Goal: Task Accomplishment & Management: Manage account settings

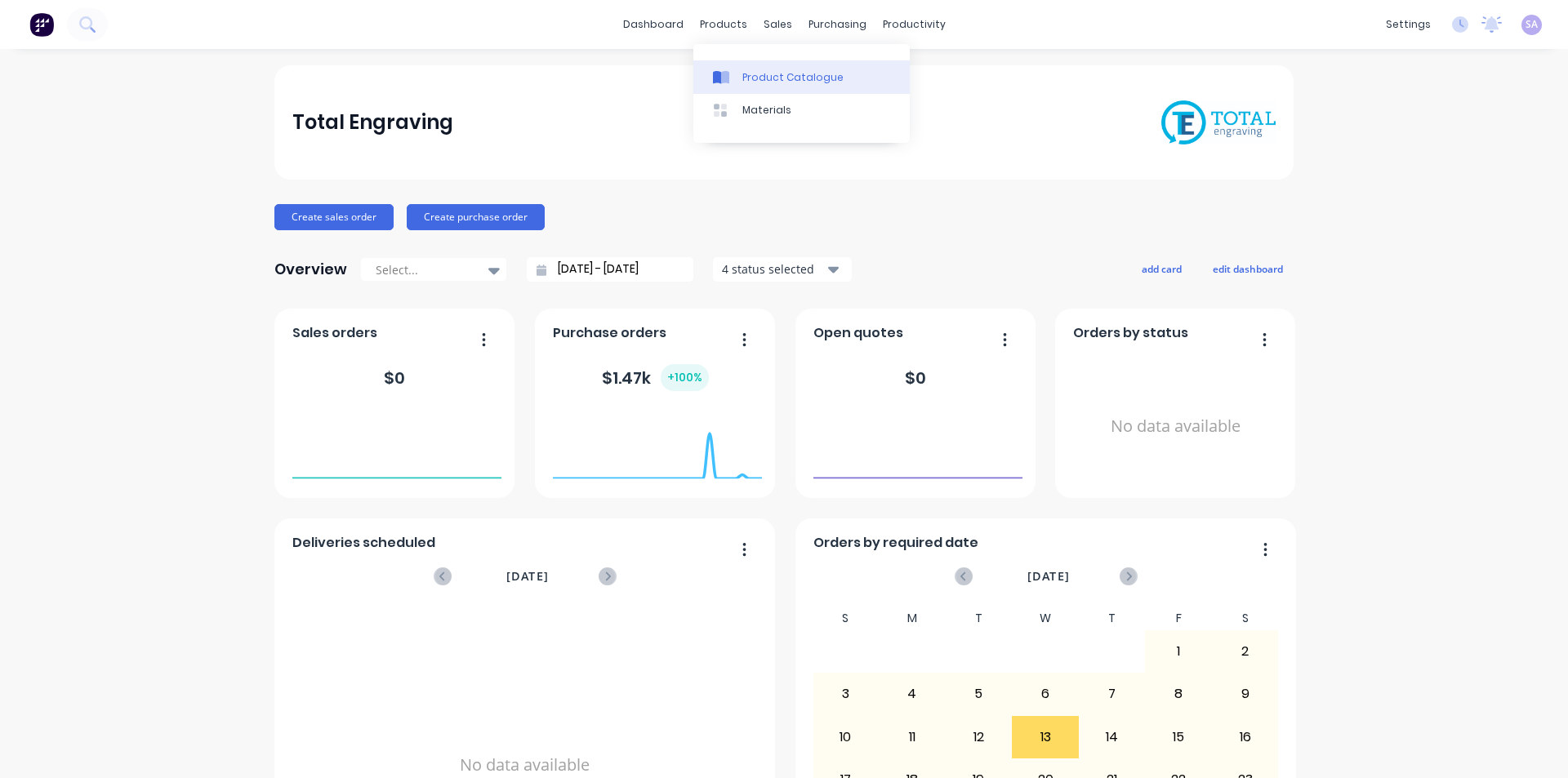
click at [741, 62] on link "Product Catalogue" at bounding box center [802, 77] width 217 height 33
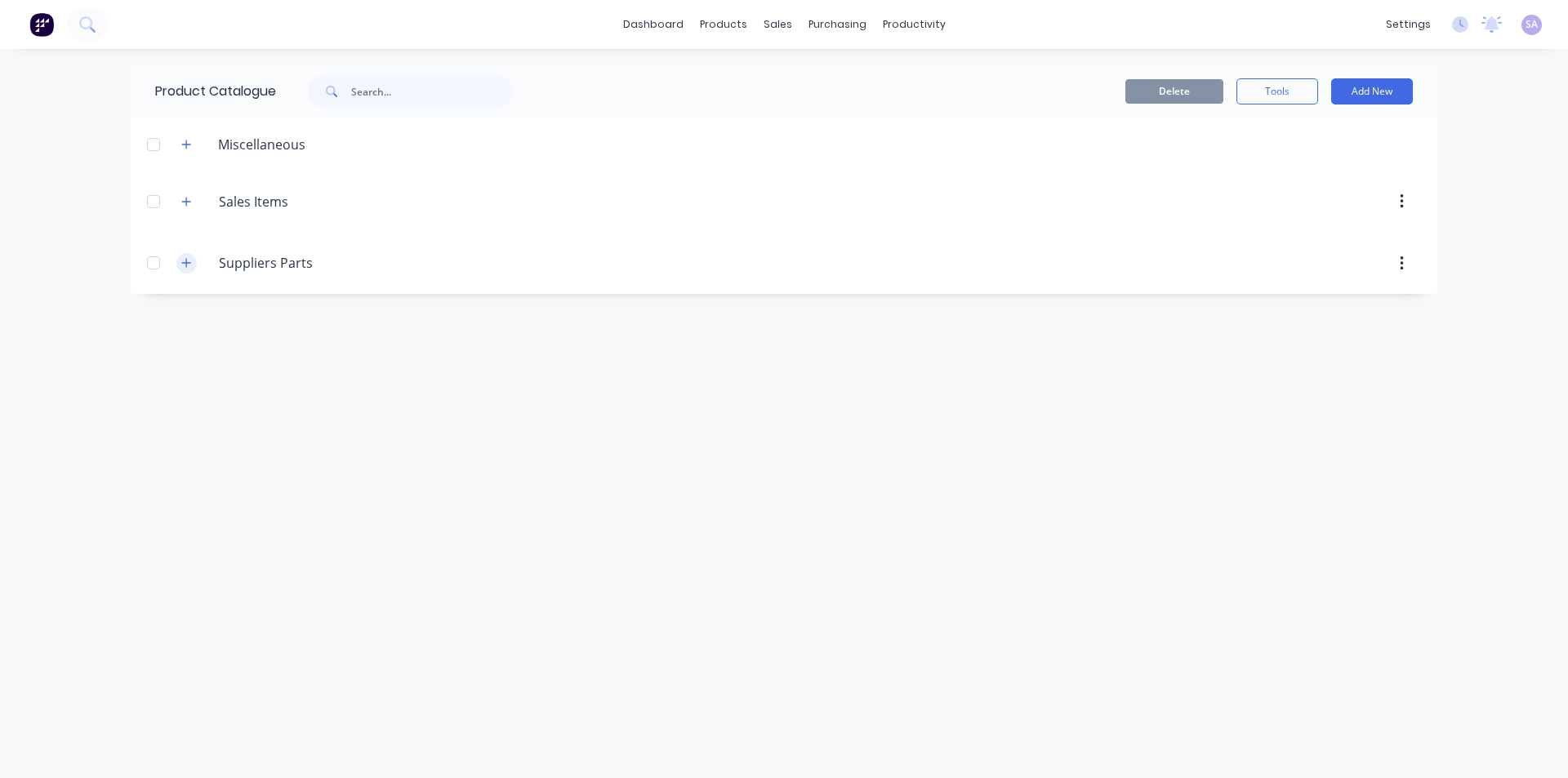
click at [187, 253] on button "button" at bounding box center [186, 263] width 21 height 21
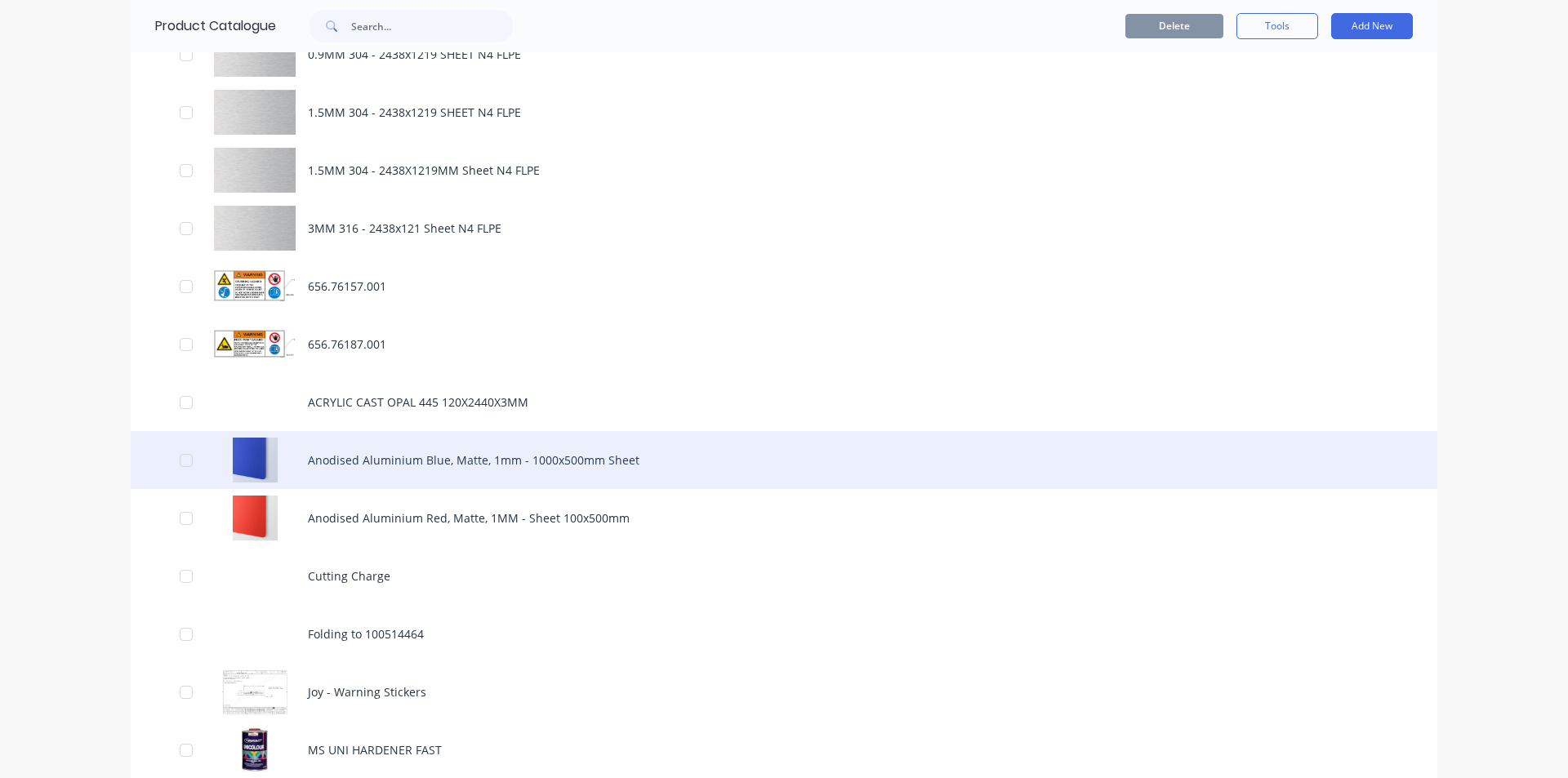
scroll to position [405, 0]
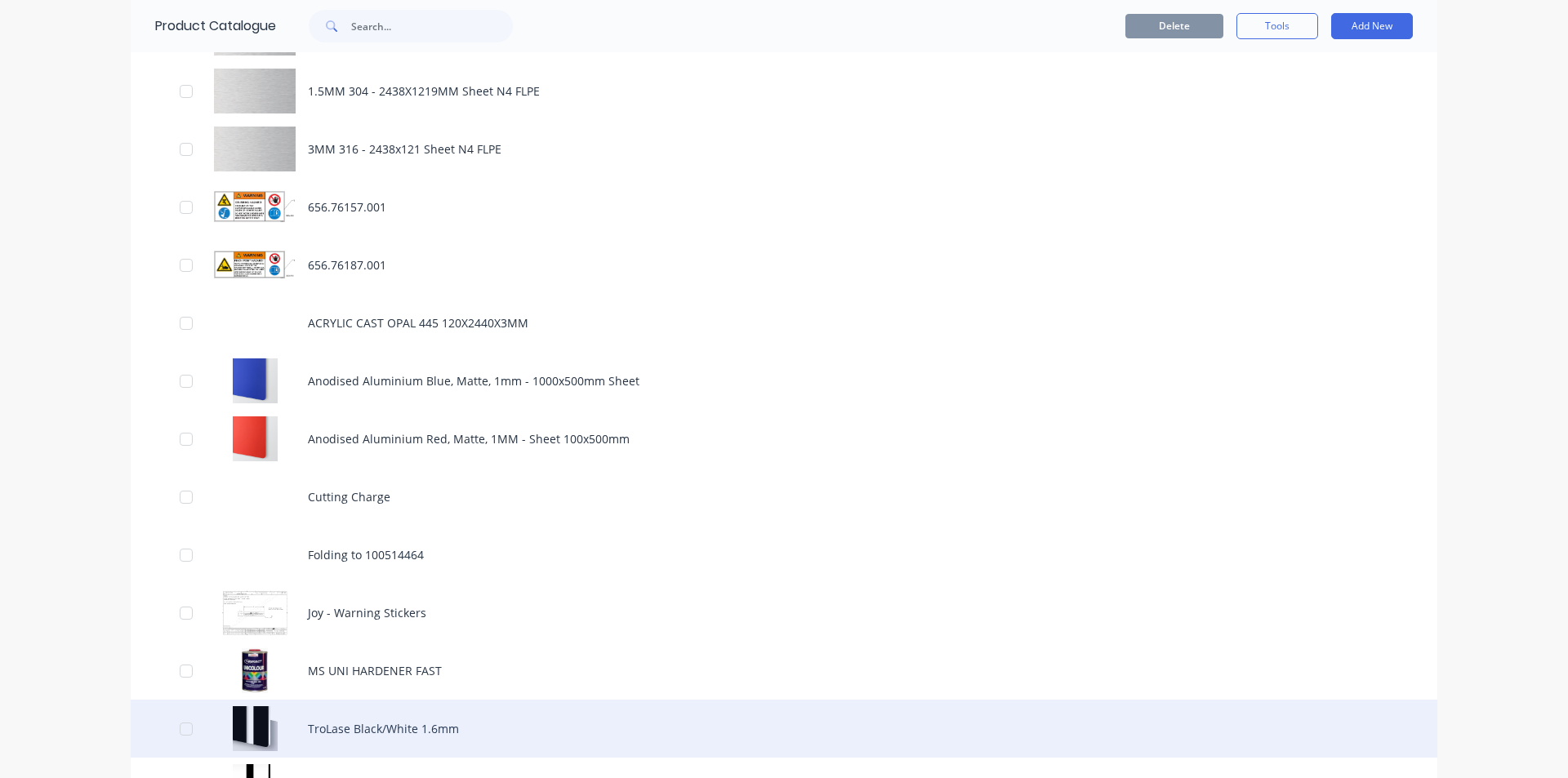
click at [401, 700] on div "TroLase Black/White 1.6mm" at bounding box center [784, 729] width 1307 height 58
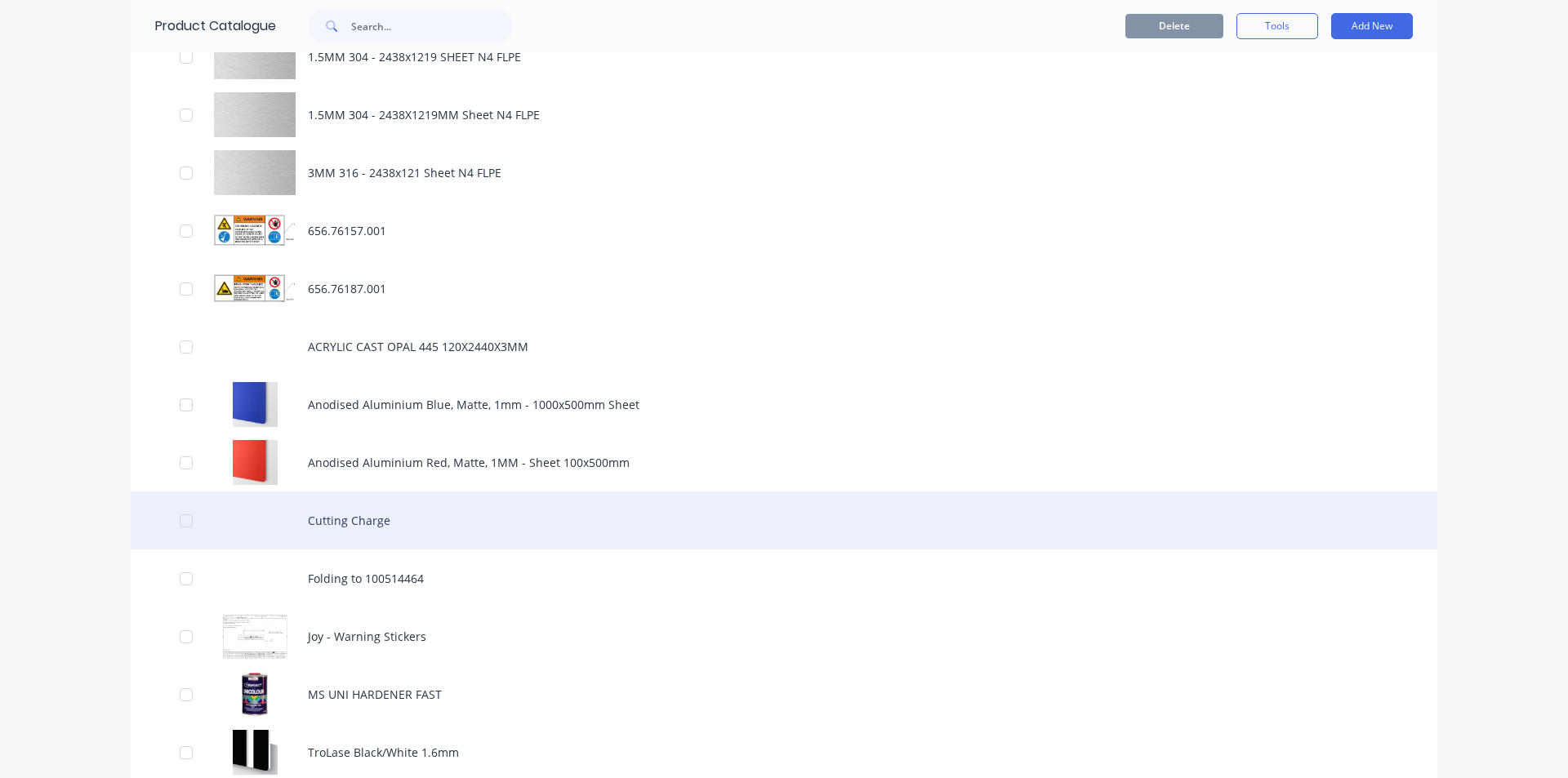
scroll to position [405, 0]
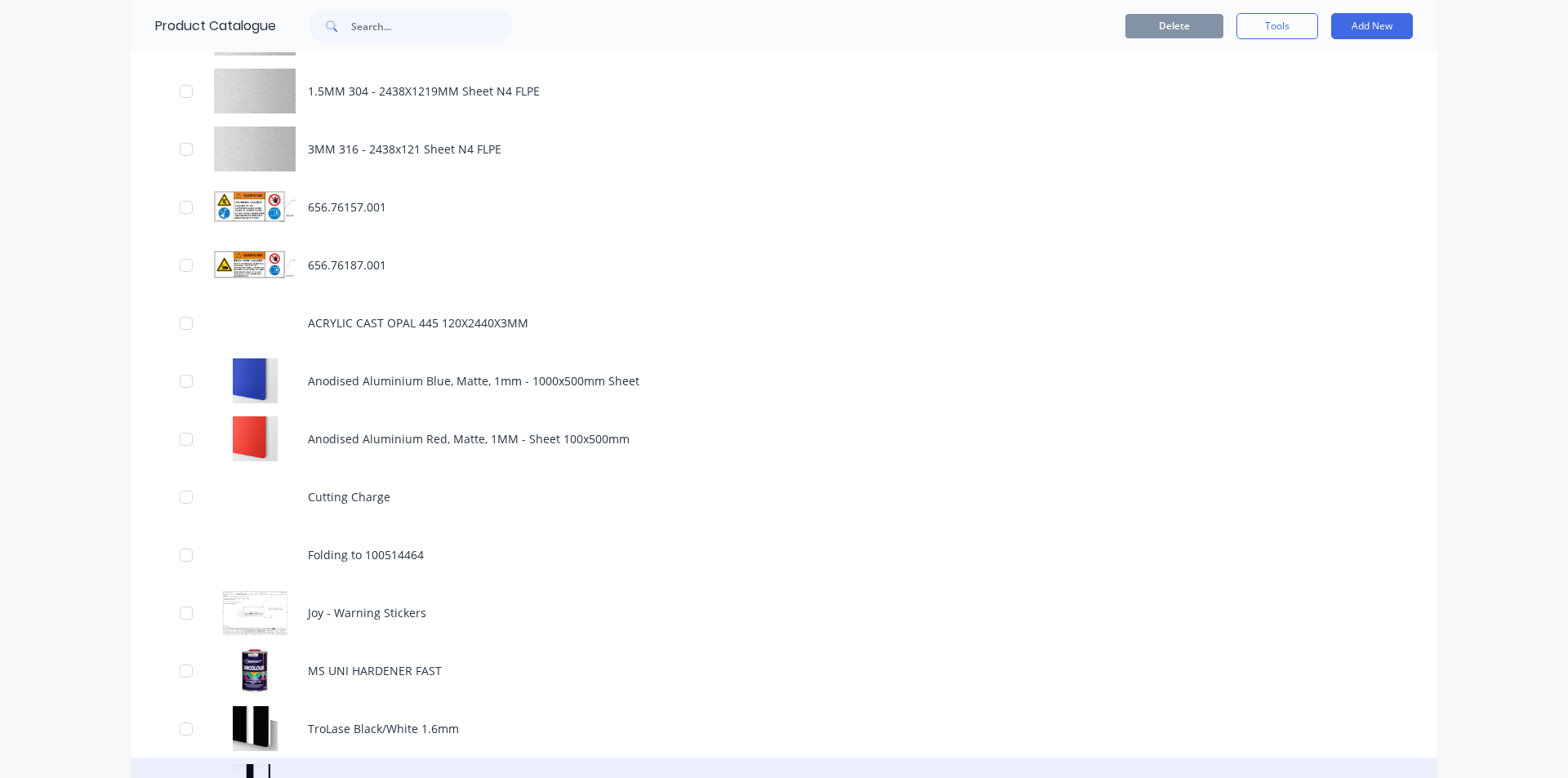
click at [342, 757] on div "Trolase, White/Black, 2ply, 0.8mm" at bounding box center [784, 786] width 1307 height 58
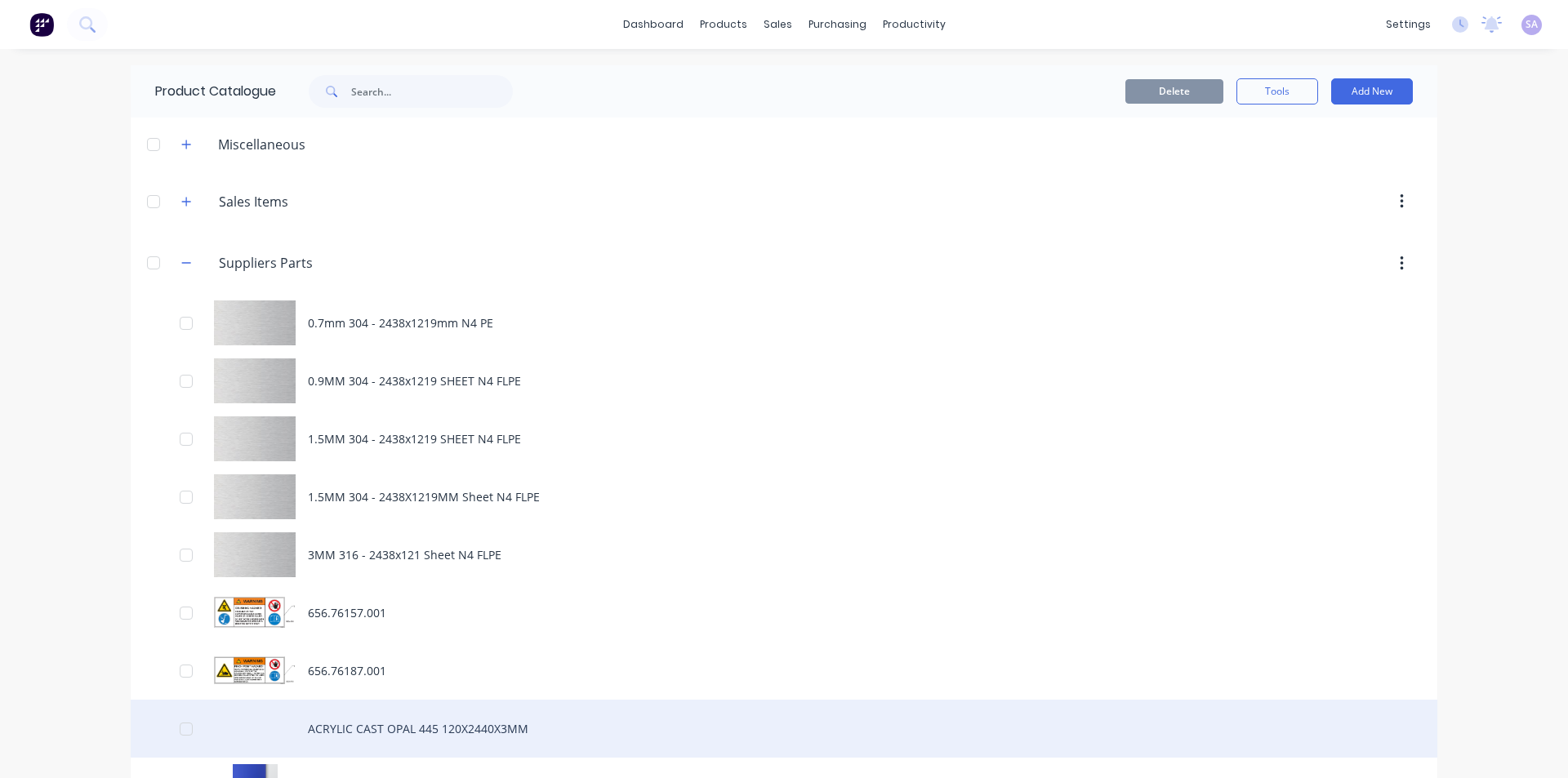
scroll to position [405, 0]
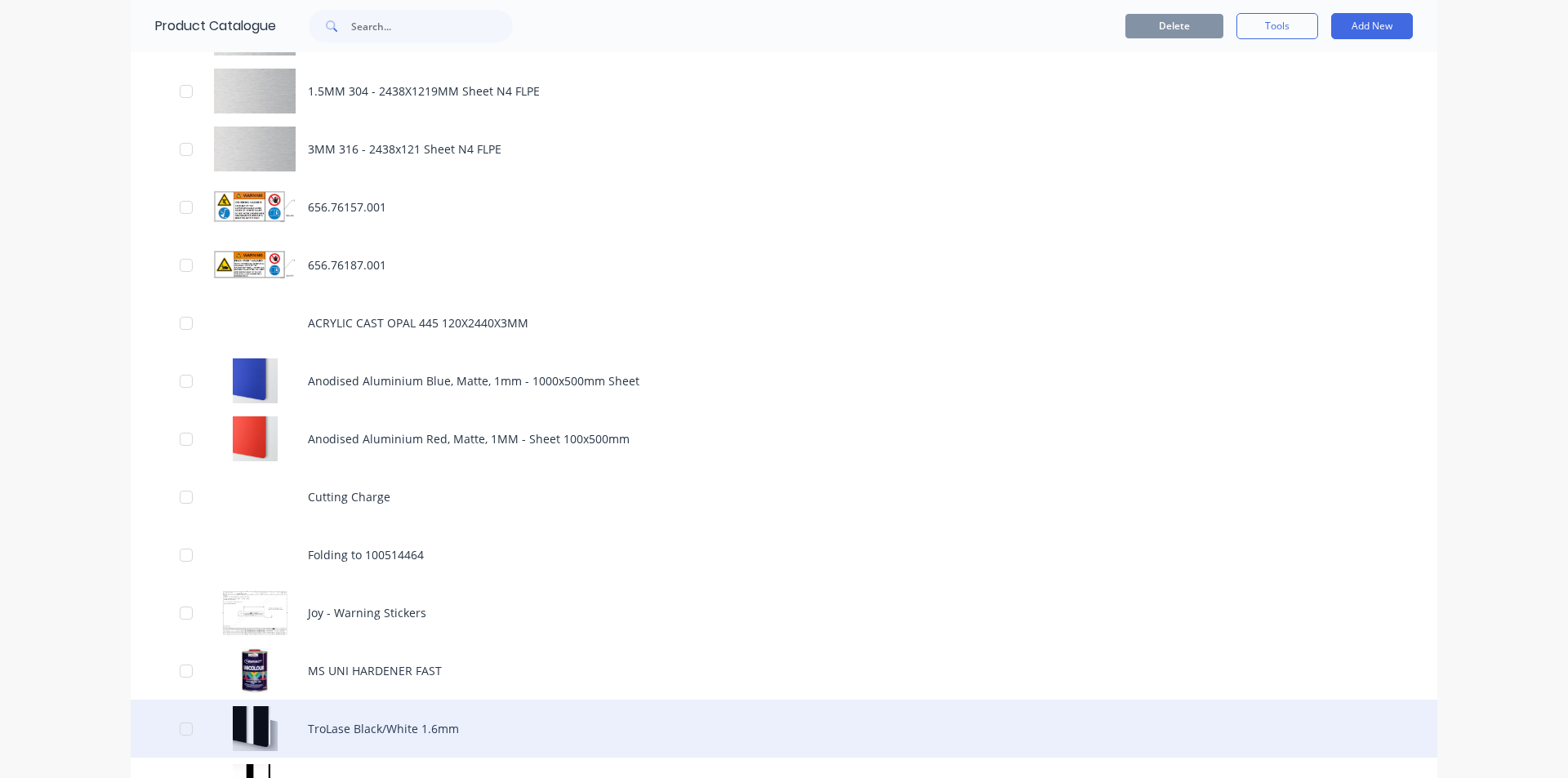
click at [387, 700] on div "TroLase Black/White 1.6mm" at bounding box center [784, 729] width 1307 height 58
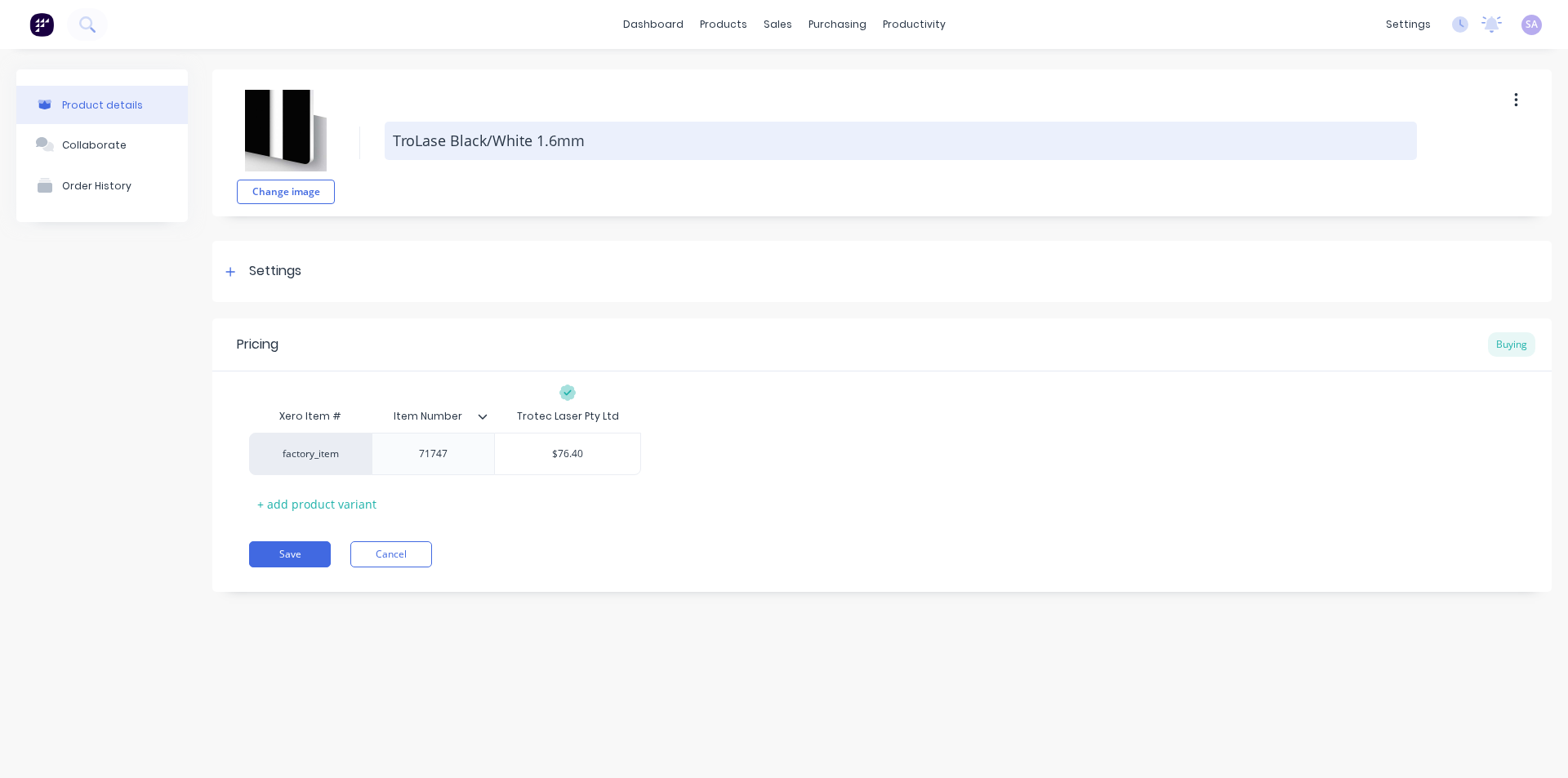
click at [497, 149] on textarea "TroLase Black/White 1.6mm" at bounding box center [901, 140] width 1033 height 39
click at [583, 142] on textarea "TroLase Black/White 1.6mm" at bounding box center [901, 140] width 1033 height 39
type textarea "x"
type textarea "TroLase Black/White 1.6mm"
type textarea "x"
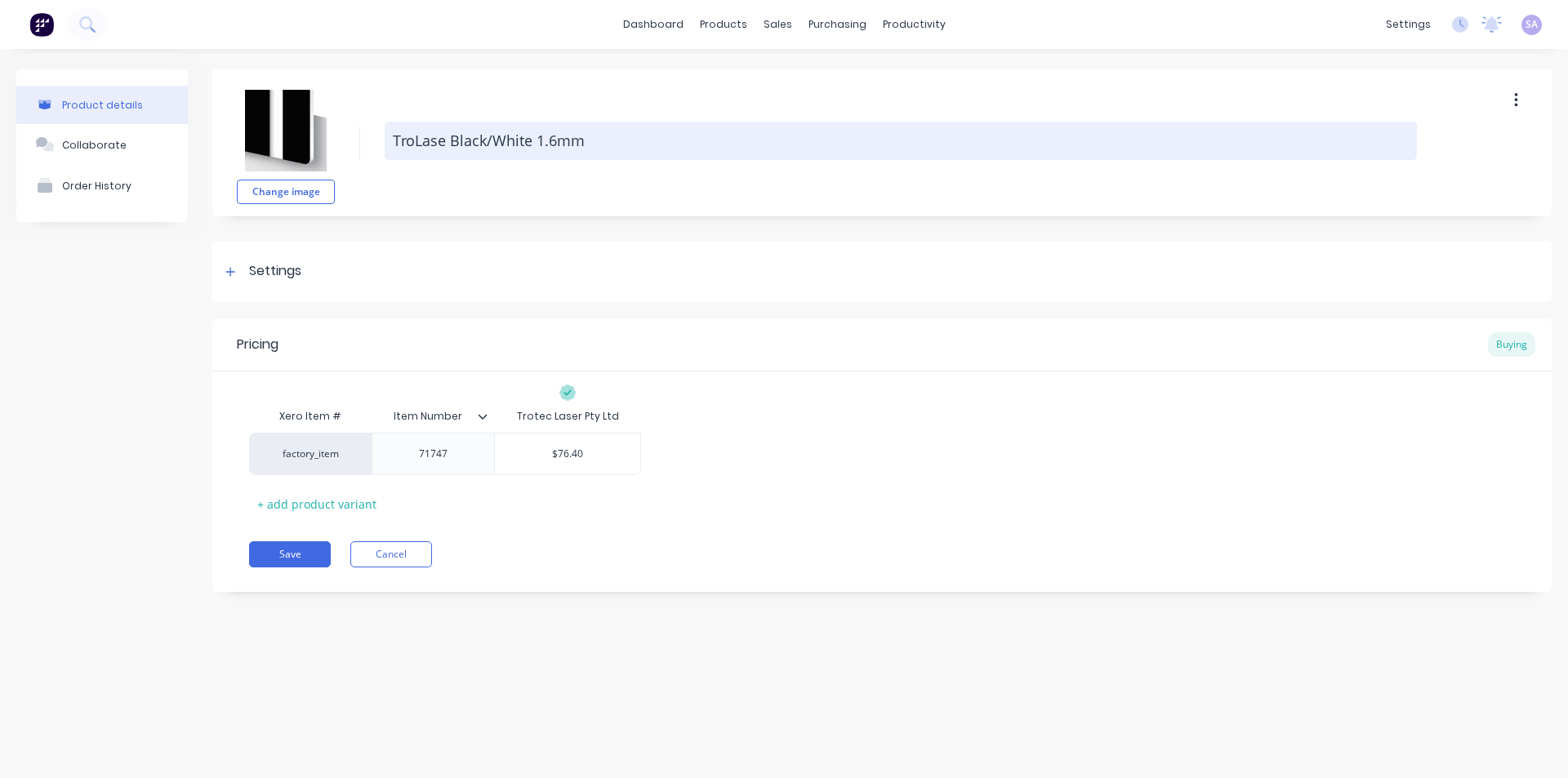
type textarea "TroLase Black/White 1.6mm S"
type textarea "x"
type textarea "TroLase Black/White 1.6mm Sh"
type textarea "x"
type textarea "TroLase Black/White 1.6mm She"
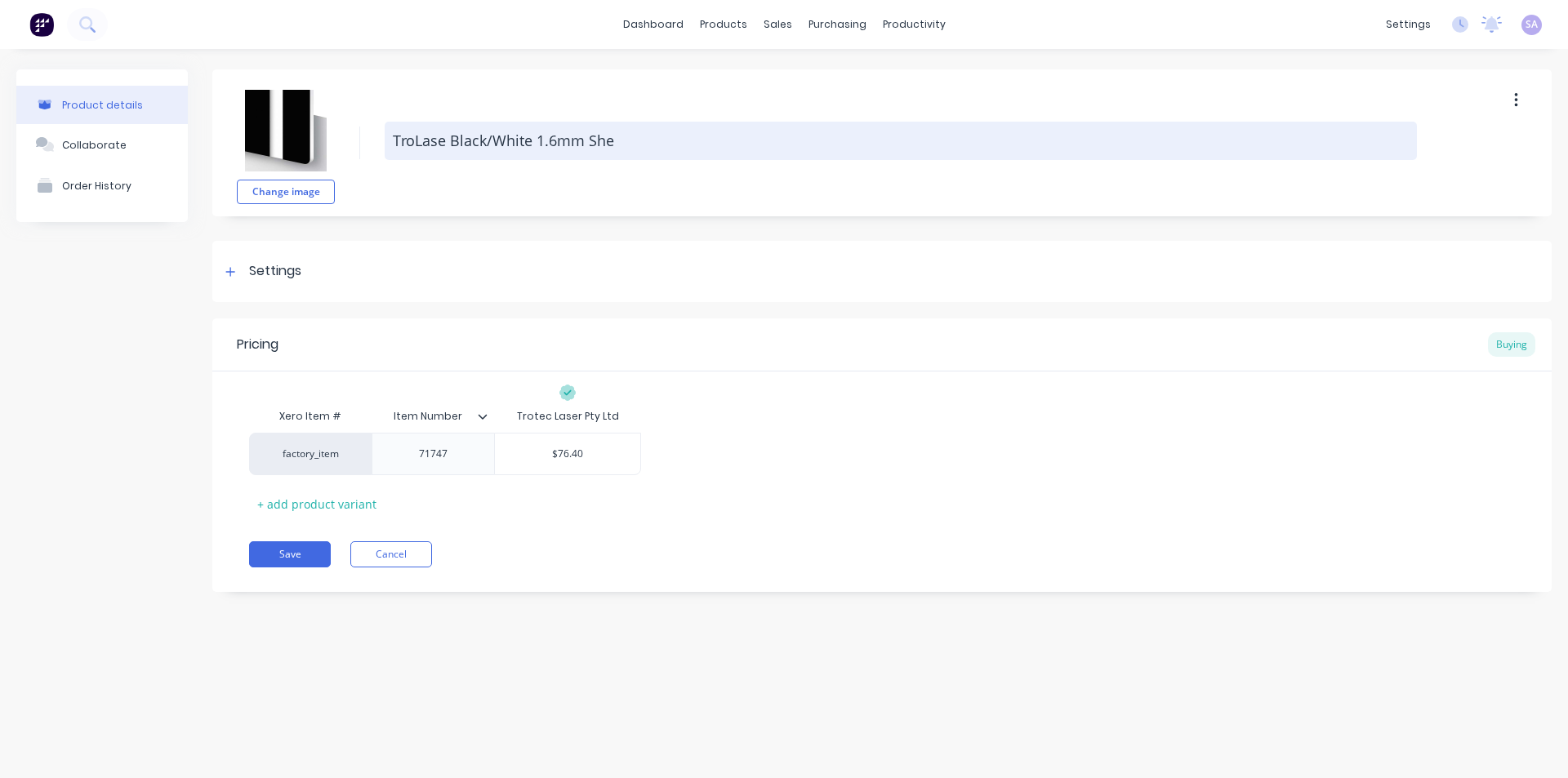
type textarea "x"
type textarea "TroLase Black/White 1.6mm Shee"
type textarea "x"
type textarea "TroLase Black/White 1.6mm Sheet"
type textarea "x"
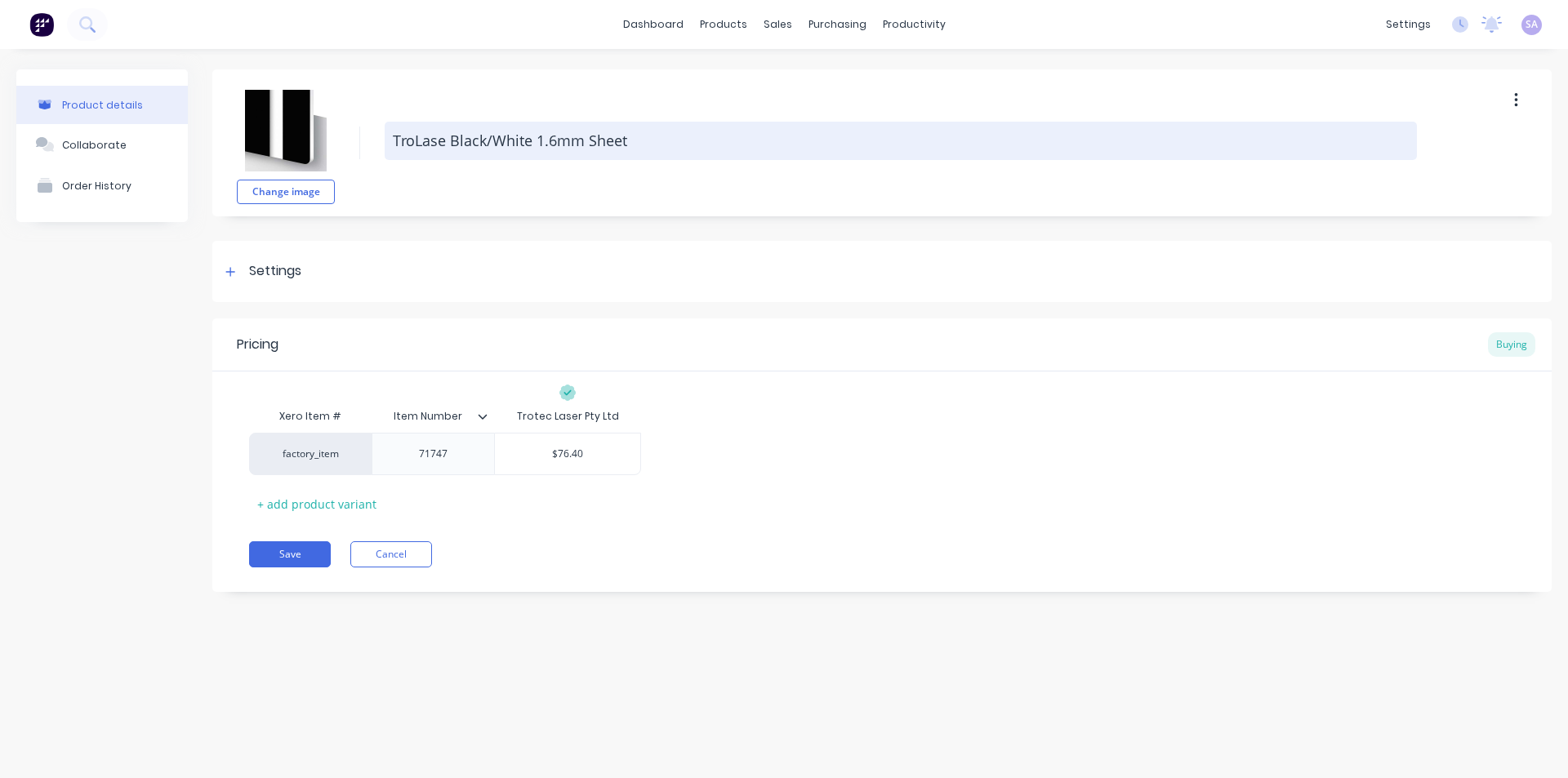
type textarea "TroLase Black/White 1.6mm Sheet"
paste textarea "1245 x 616"
type textarea "x"
type textarea "TroLase Black/White 1.6mm Sheet 1245 x 616"
type textarea "x"
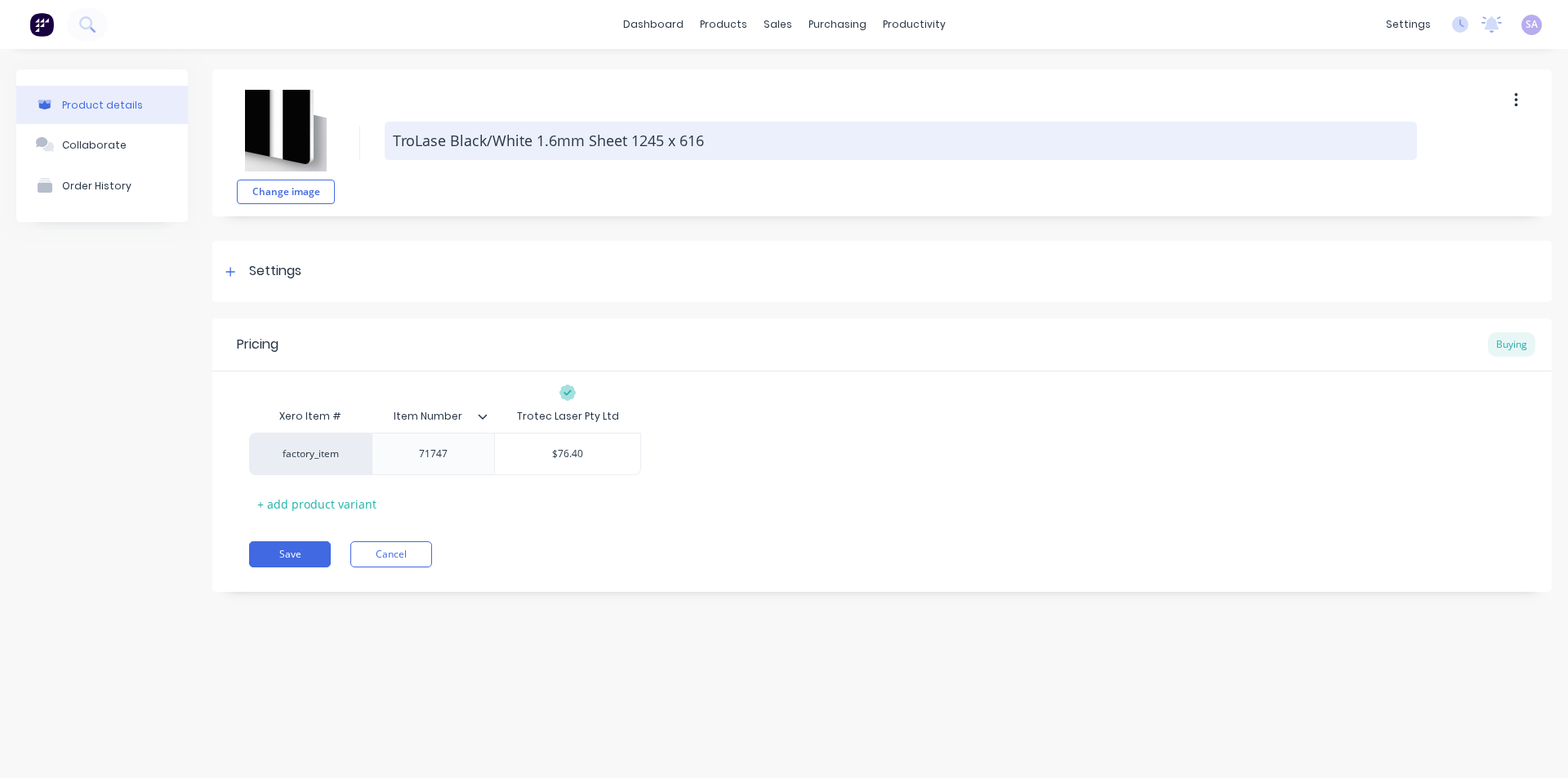
type textarea "TroLase Black/White 1.6mm Sheet 1245 x 616"
type textarea "x"
type textarea "TroLase Black/White 1.6mm Sheet 1245 x 616m"
type textarea "x"
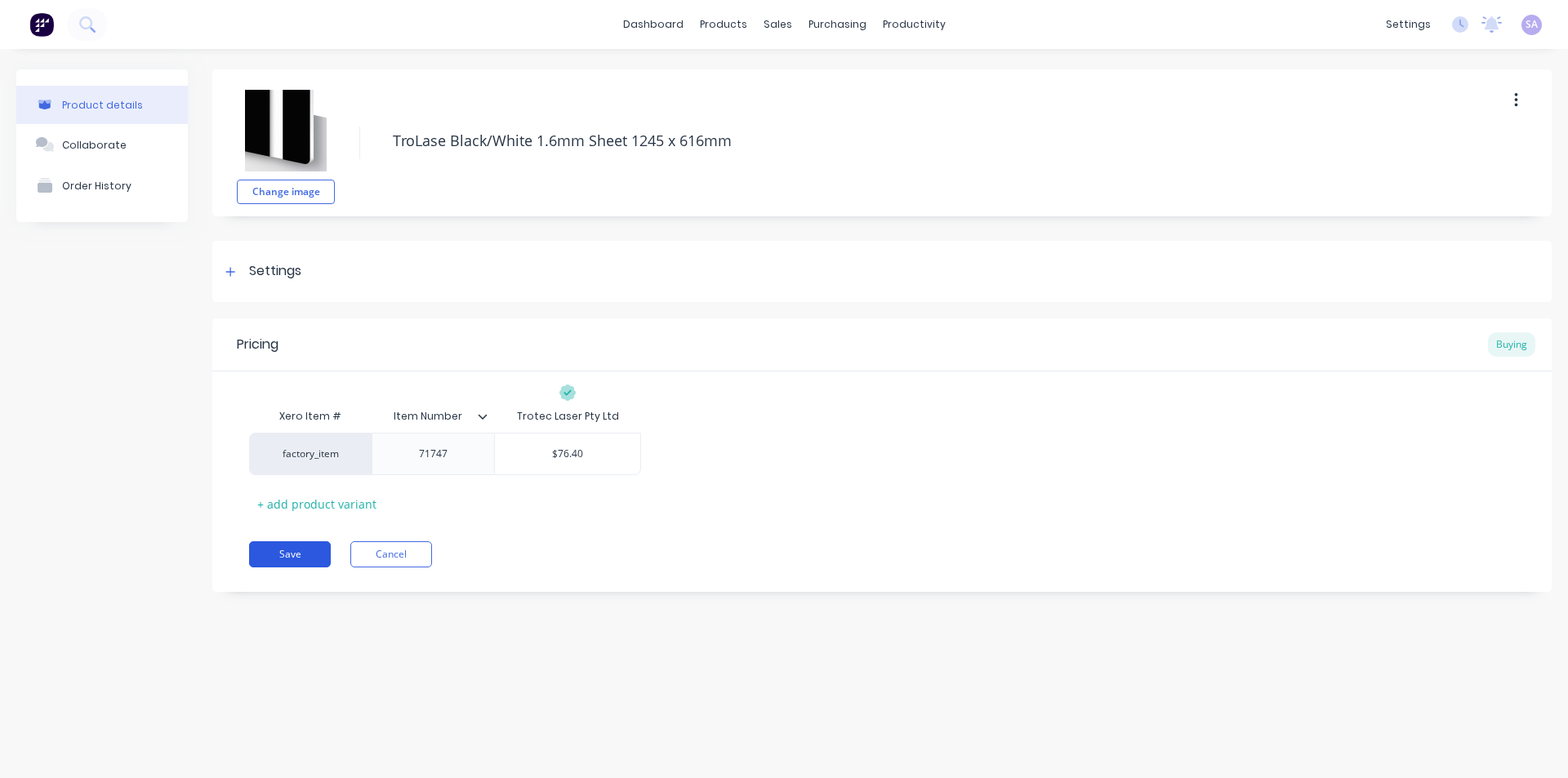
type textarea "TroLase Black/White 1.6mm Sheet 1245 x 616mm"
type textarea "x"
type textarea "TroLase Black/White 1.6mm Sheet 1245 x 616mm"
click at [309, 559] on button "Save" at bounding box center [289, 555] width 81 height 26
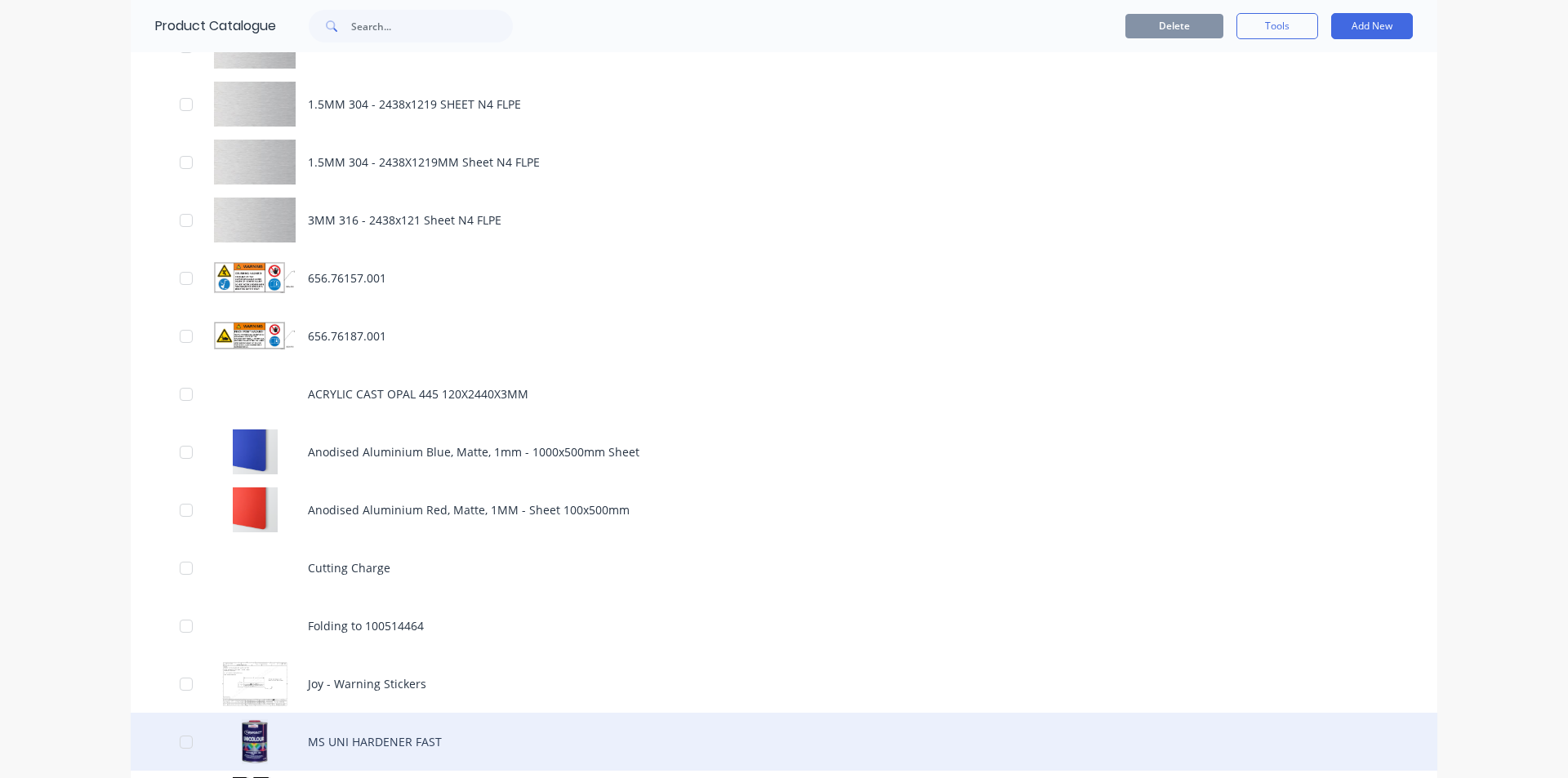
scroll to position [405, 0]
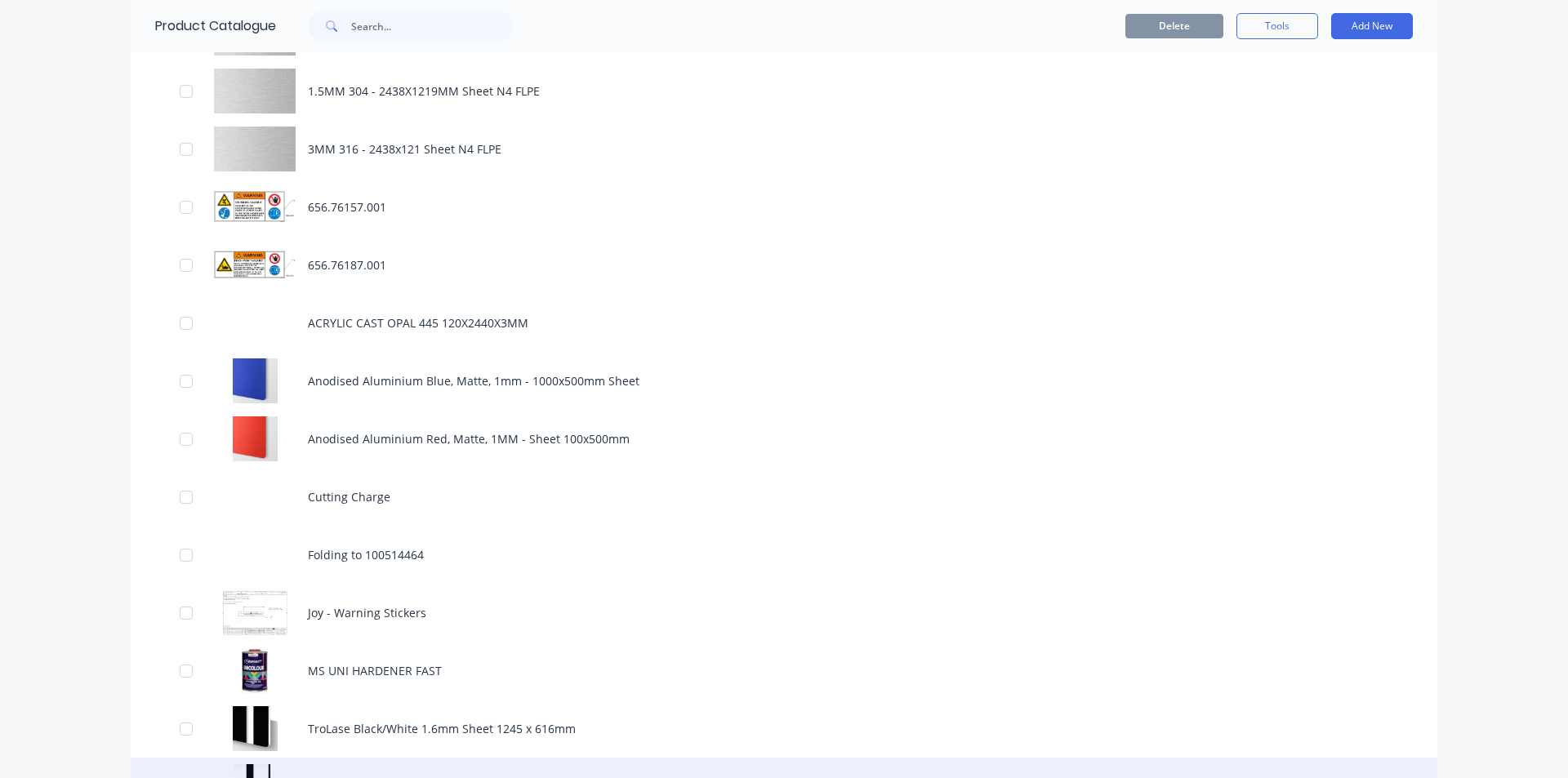
click at [434, 757] on div "Trolase, White/Black, 2ply, 0.8mm" at bounding box center [784, 786] width 1307 height 58
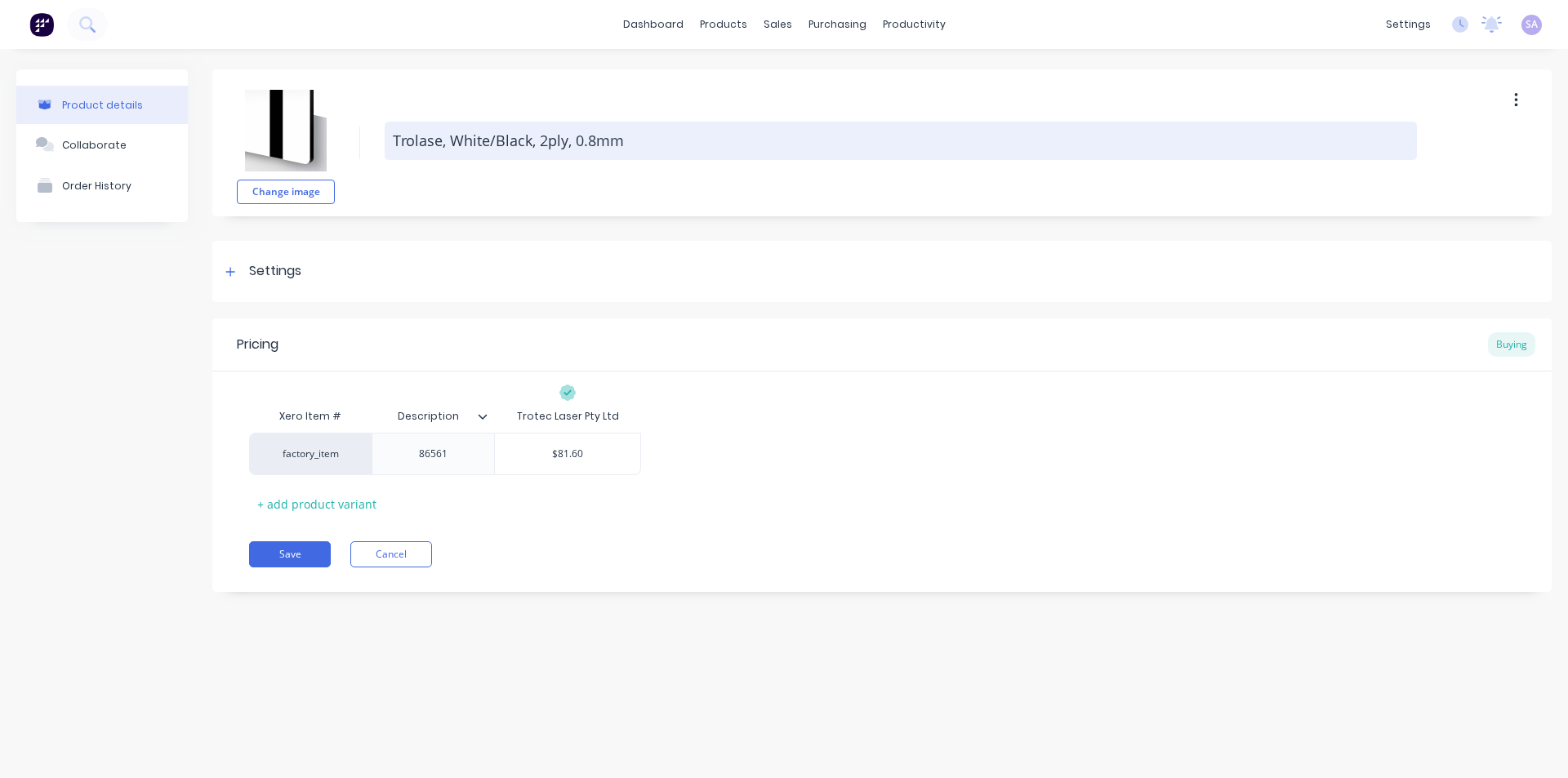
click at [768, 152] on textarea "Trolase, White/Black, 2ply, 0.8mm" at bounding box center [901, 140] width 1033 height 39
type textarea "x"
type textarea "Trolase, White/Black, 2ply, 0.8mm"
type textarea "x"
type textarea "Trolase, White/Black, 2ply, 0.8mm S"
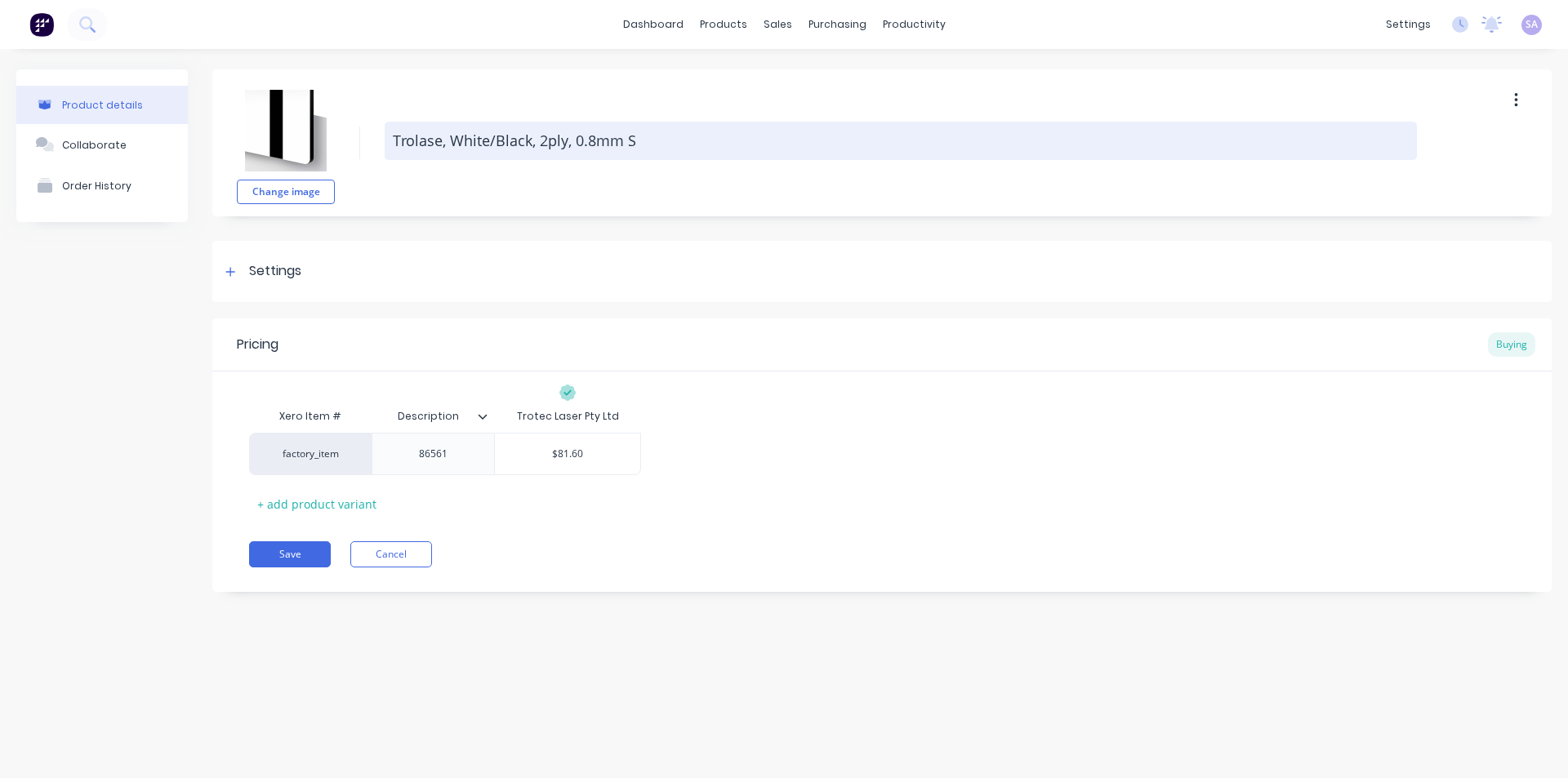
type textarea "x"
type textarea "Trolase, White/Black, 2ply, 0.8mm Sh"
type textarea "x"
type textarea "Trolase, White/Black, 2ply, 0.8mm She"
type textarea "x"
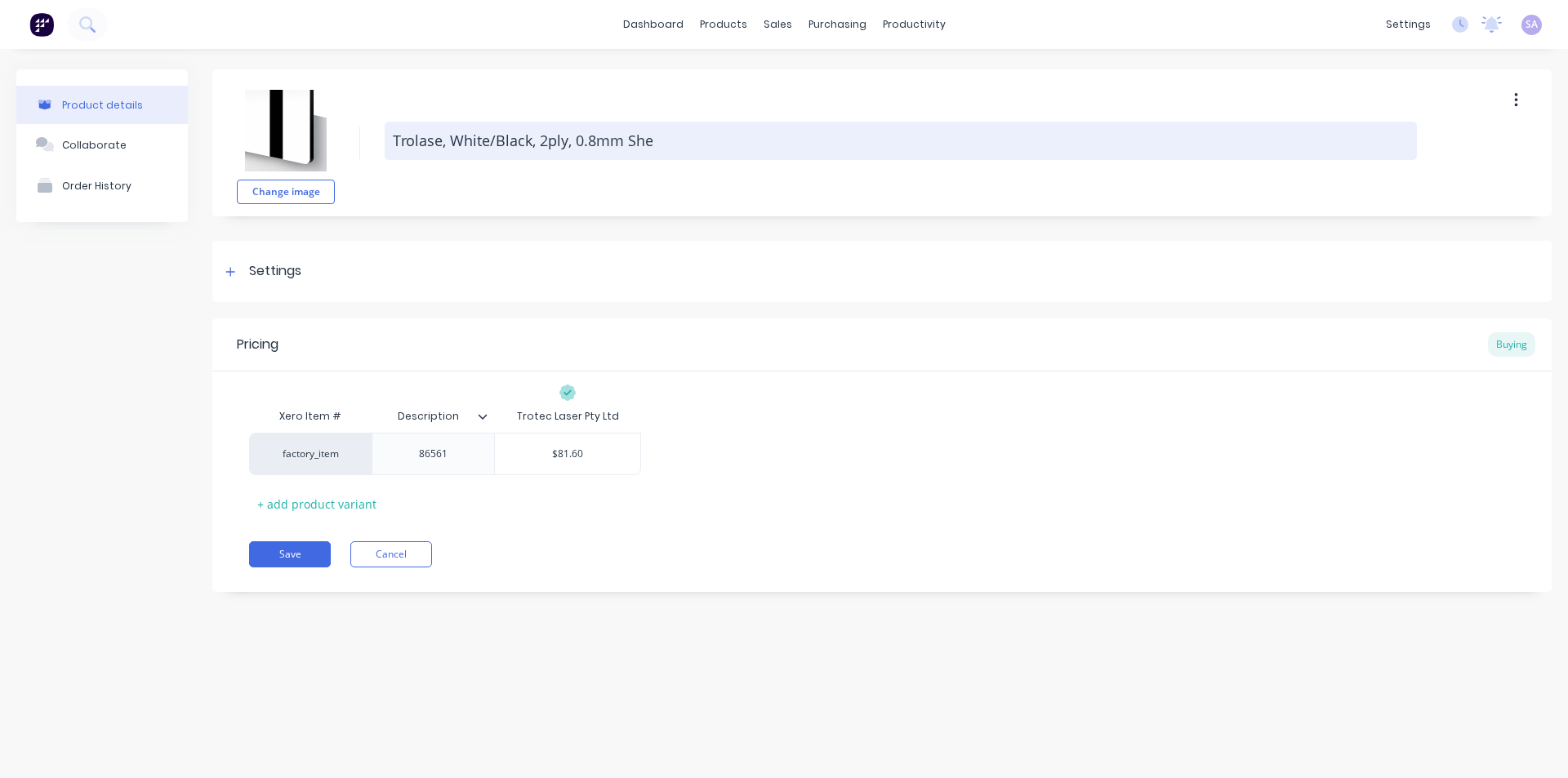
type textarea "Trolase, White/Black, 2ply, 0.8mm Shee"
type textarea "x"
type textarea "Trolase, White/Black, 2ply, 0.8mm Sheet"
type textarea "x"
type textarea "Trolase, White/Black, 2ply, 0.8mm Sheet"
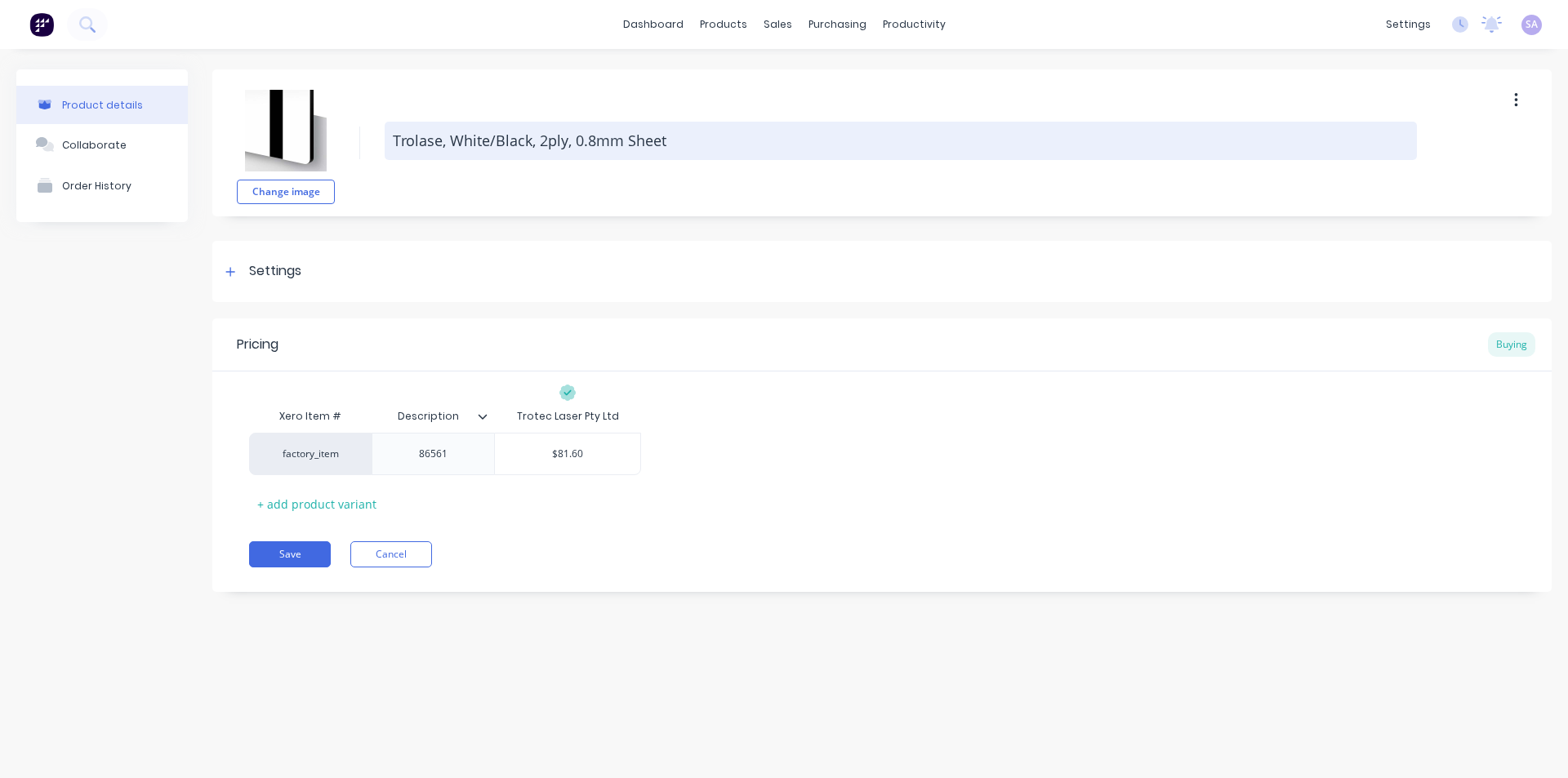
type textarea "x"
type textarea "Trolase, White/Black, 2ply, 0.8mm Sheet"
type textarea "x"
type textarea "Trolase, White/Black, 2ply, 0.8mm Shee"
type textarea "x"
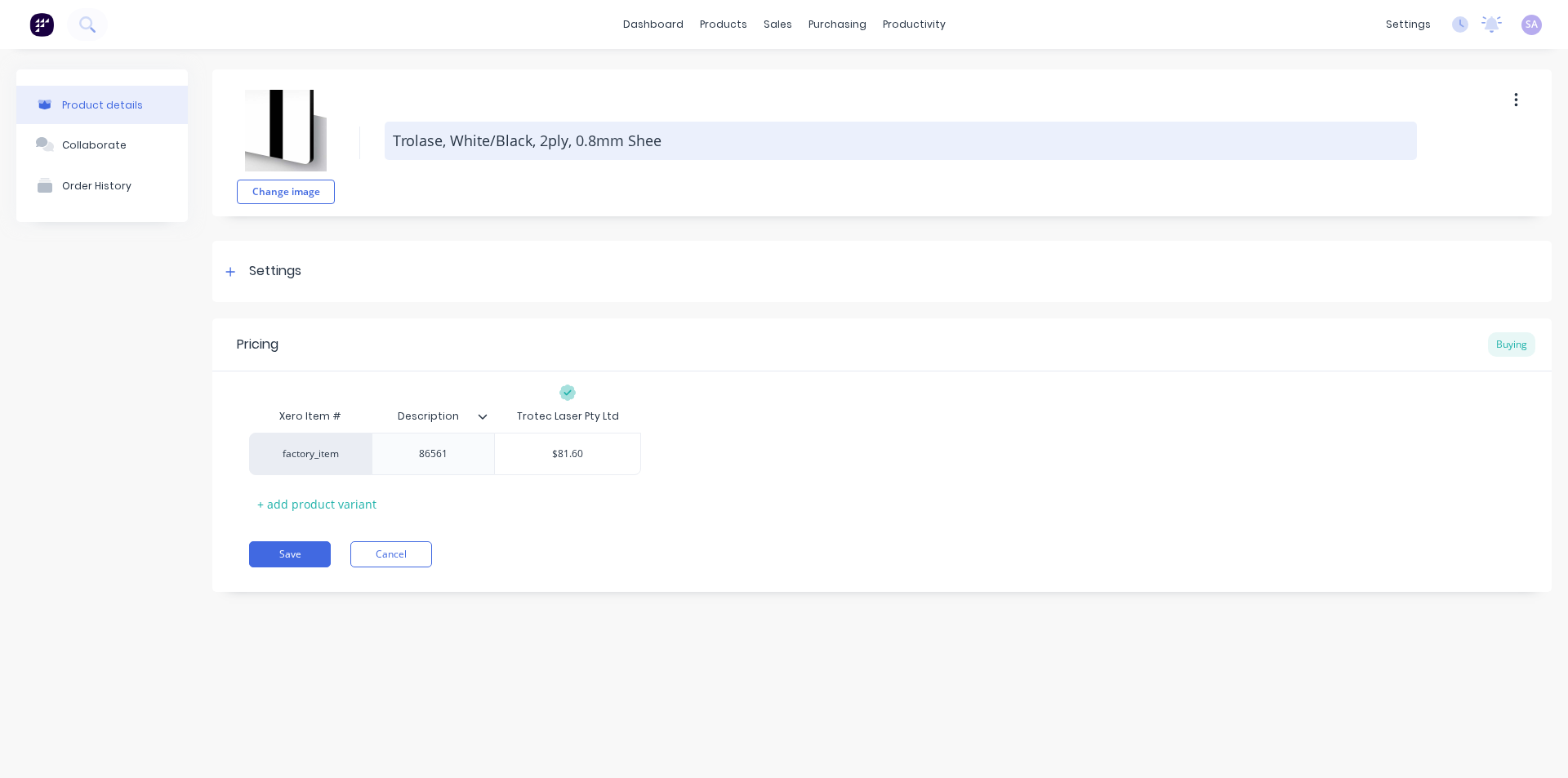
type textarea "Trolase, White/Black, 2ply, 0.8mm She"
type textarea "x"
type textarea "Trolase, White/Black, 2ply, 0.8mm Sh"
type textarea "x"
type textarea "Trolase, White/Black, 2ply, 0.8mm ShE"
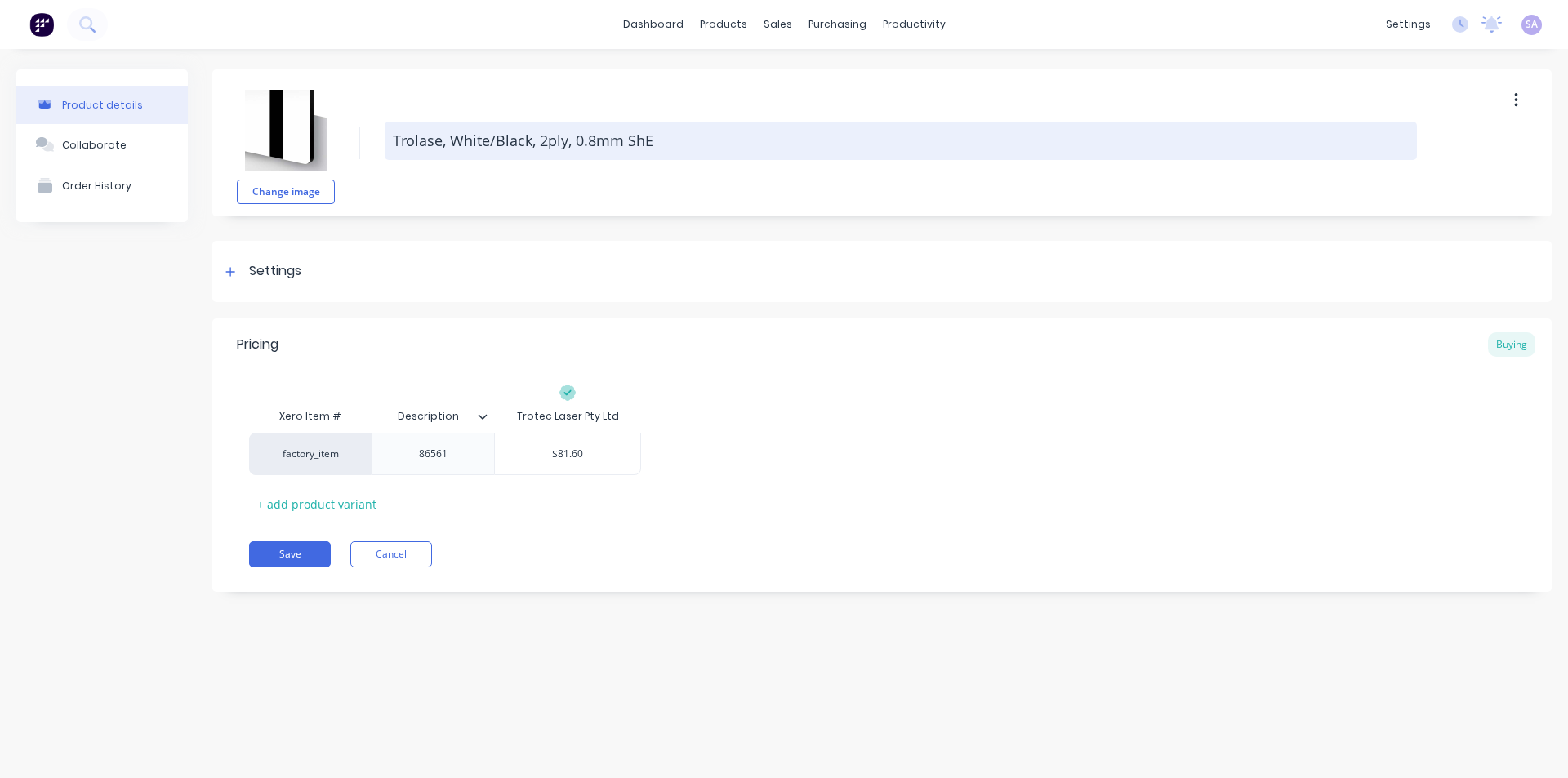
type textarea "x"
type textarea "Trolase, White/Black, 2ply, 0.8mm ShEE"
type textarea "x"
type textarea "Trolase, White/Black, 2ply, 0.8mm ShEET"
type textarea "x"
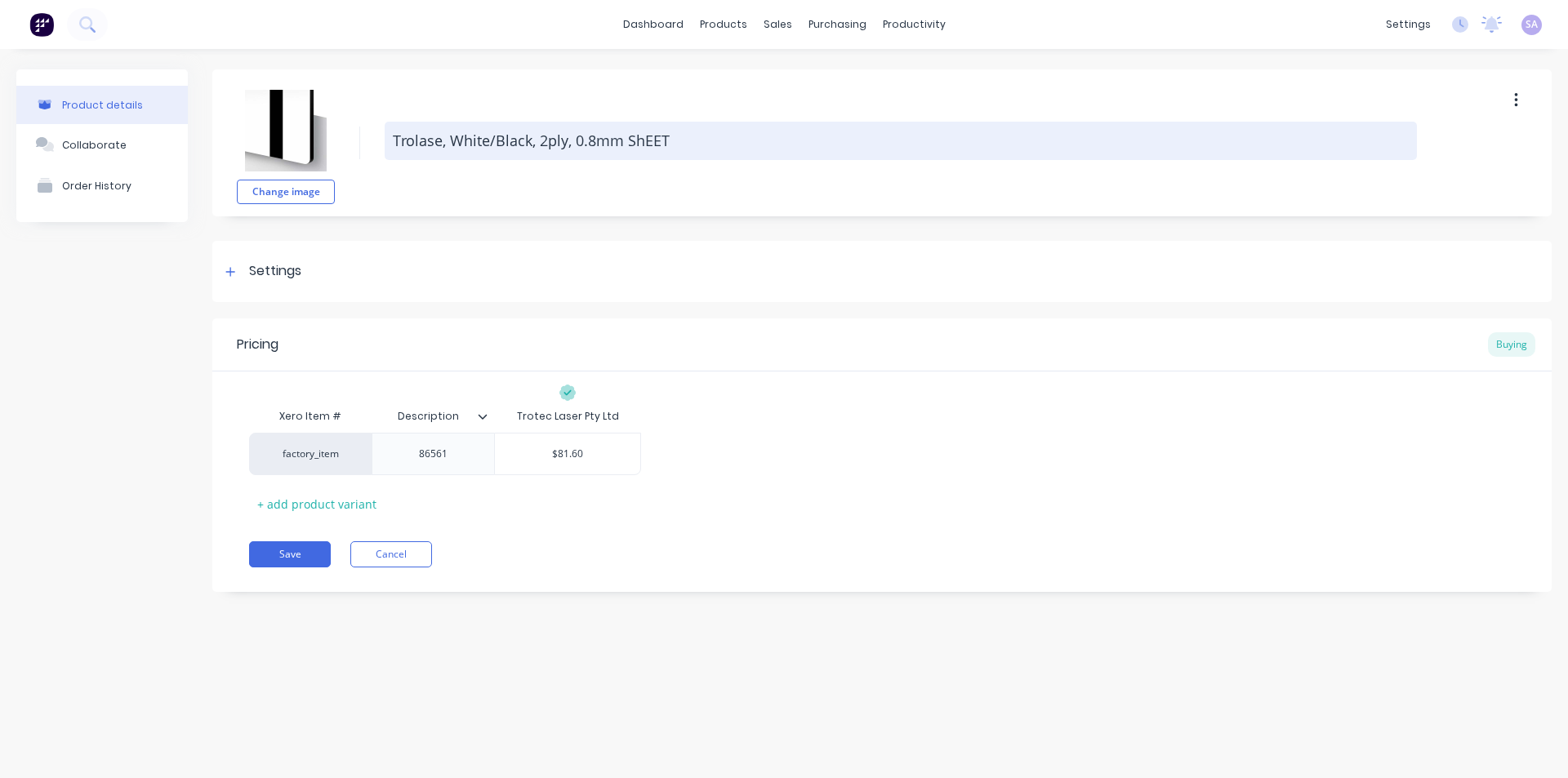
type textarea "Trolase, White/Black, 2ply, 0.8mm ShEET"
paste textarea "1245 x 616"
type textarea "x"
type textarea "Trolase, White/Black, 2ply, 0.8mm ShEET 1245 x 616"
type textarea "x"
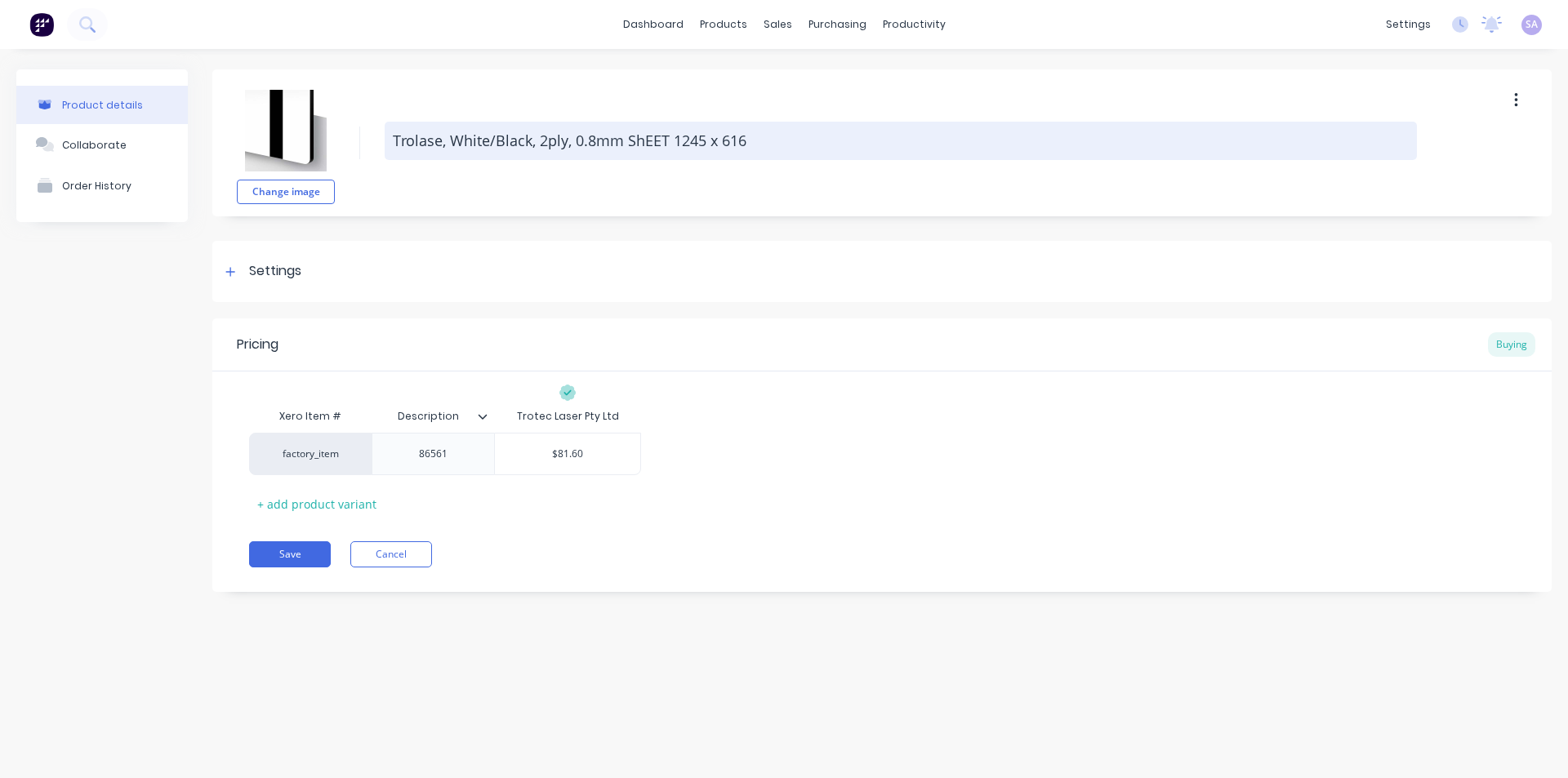
type textarea "Trolase, White/Black, 2ply, 0.8mm ShEET 1245 x 616"
type textarea "x"
type textarea "Trolase, White/Black, 2ply, 0.8mm ShEET 1245 x 616m"
type textarea "x"
type textarea "Trolase, White/Black, 2ply, 0.8mm ShEET 1245 x 616mm"
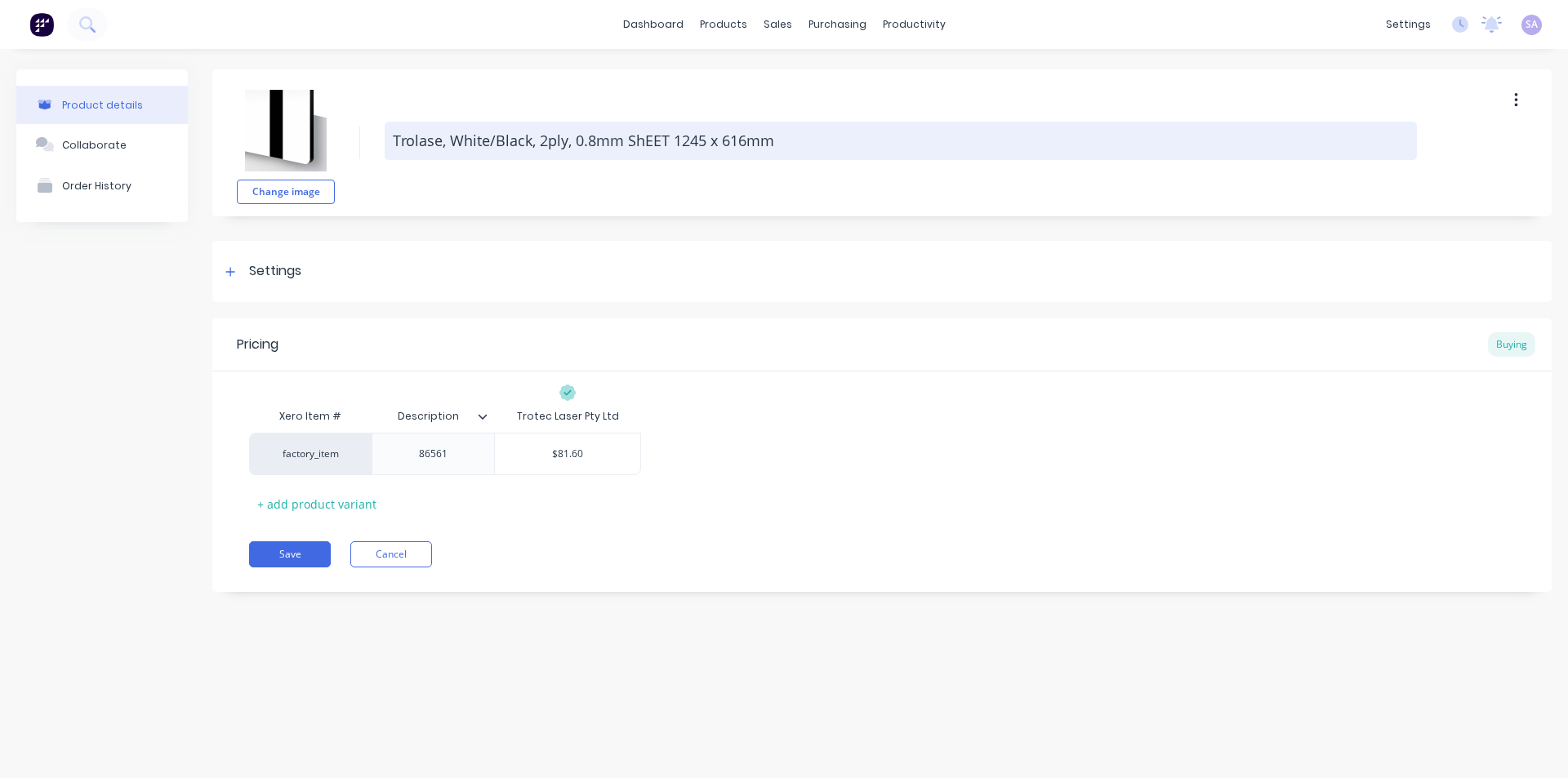
type textarea "x"
type textarea "Trolase, White/Black, 2ply, 0.8mm ShEET 1245 x 616mm"
click at [642, 135] on textarea "Trolase, White/Black, 2ply, 0.8mm ShEET 1245 x 616mm" at bounding box center [901, 140] width 1033 height 39
type textarea "x"
type textarea "Trolase, White/Black, 2ply, 0.8mm SEET 1245 x 616mm"
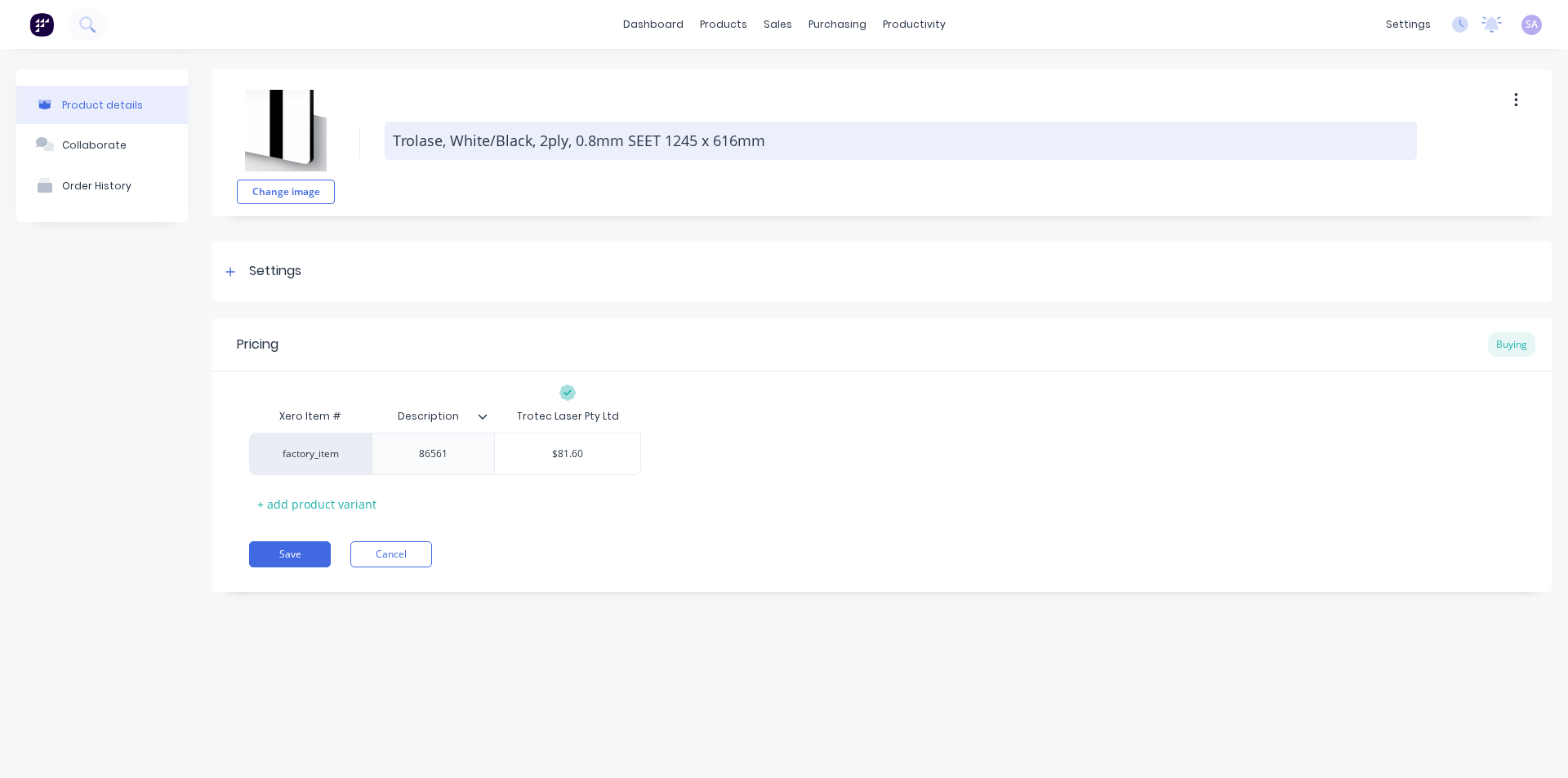
type textarea "x"
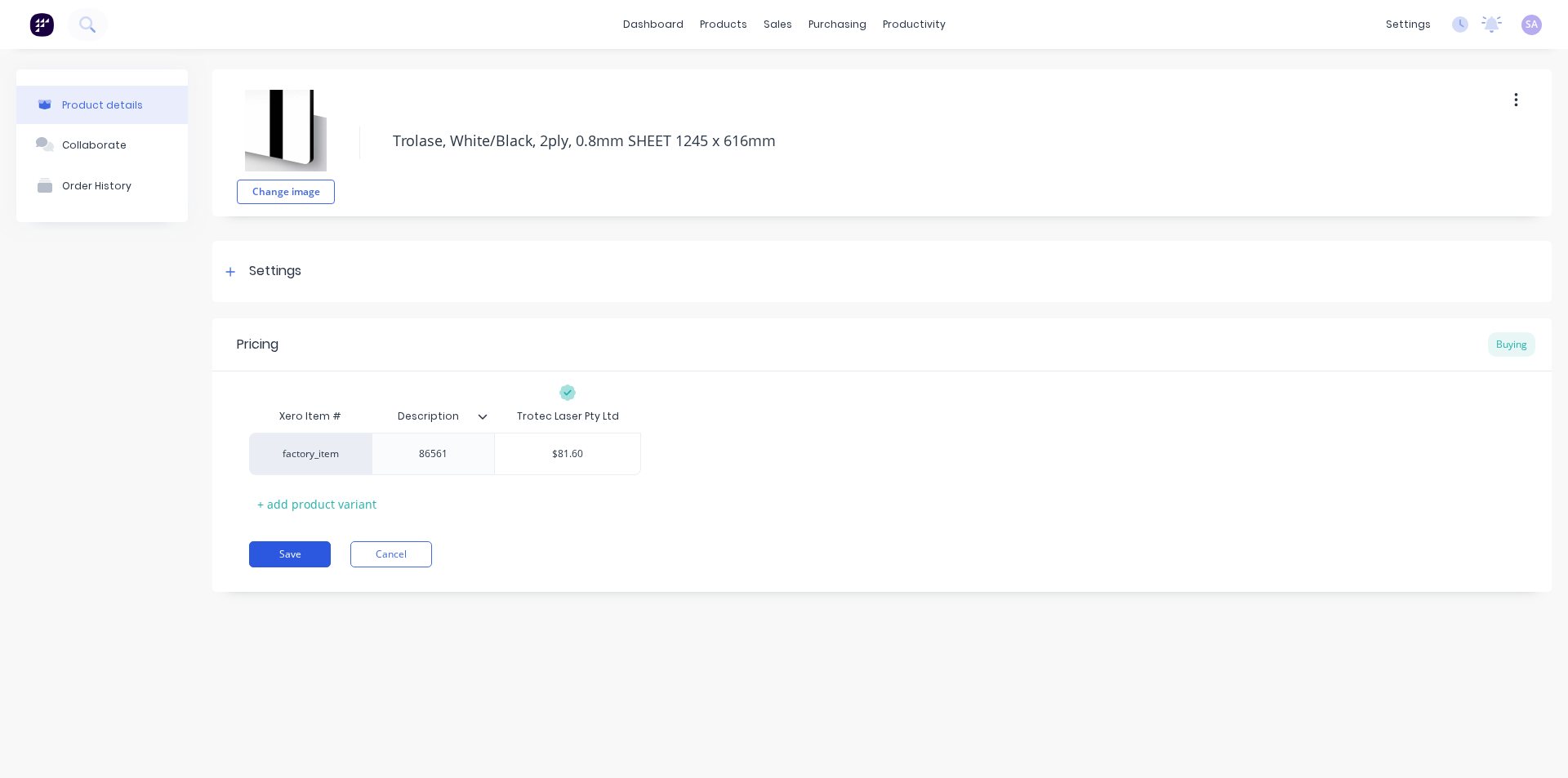
type textarea "Trolase, White/Black, 2ply, 0.8mm SHEET 1245 x 616mm"
type textarea "x"
type textarea "Trolase, White/Black, 2ply, 0.8mm SHEET 1245 x 616mm"
click at [291, 550] on button "Save" at bounding box center [289, 555] width 81 height 26
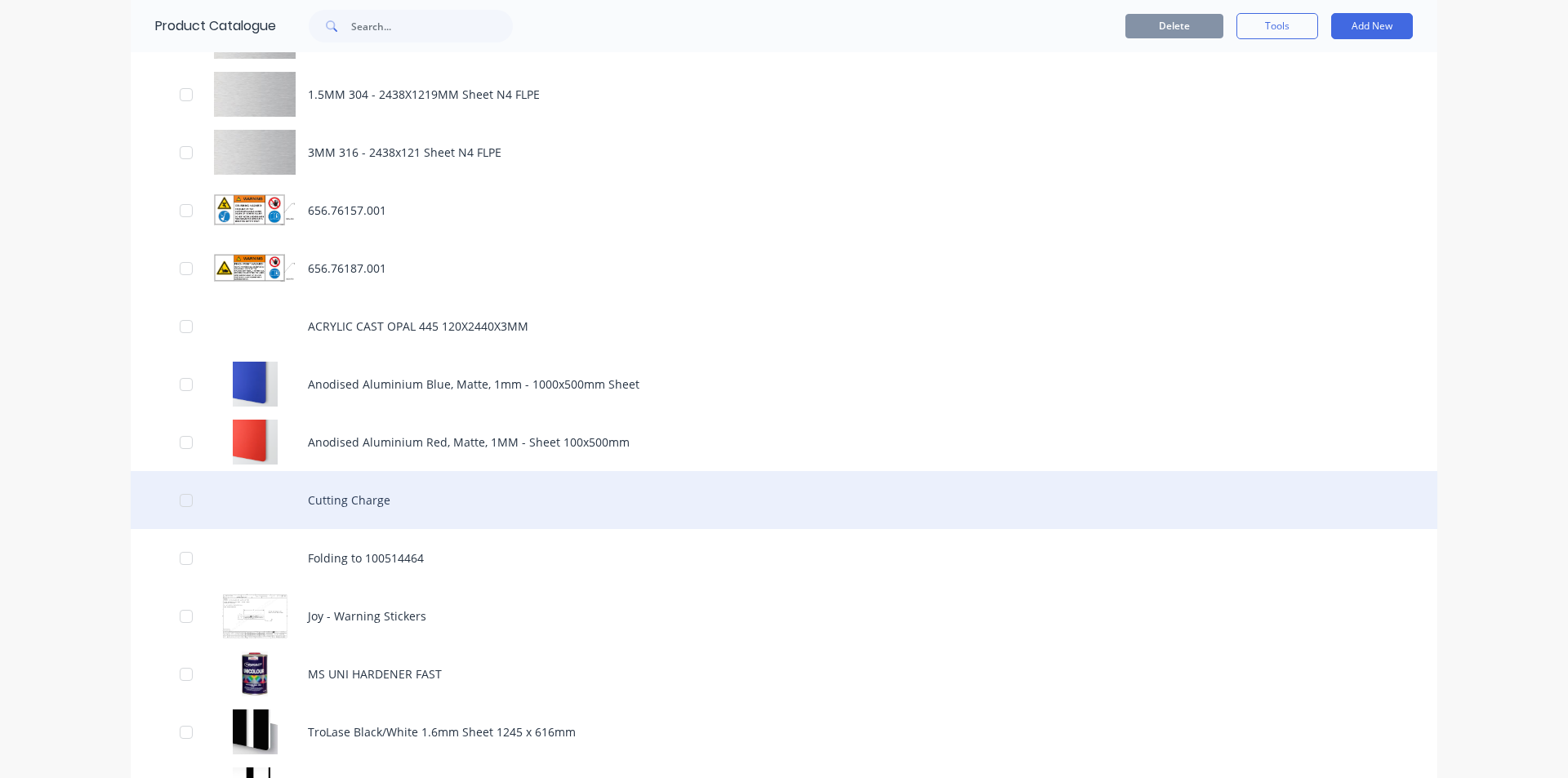
scroll to position [405, 0]
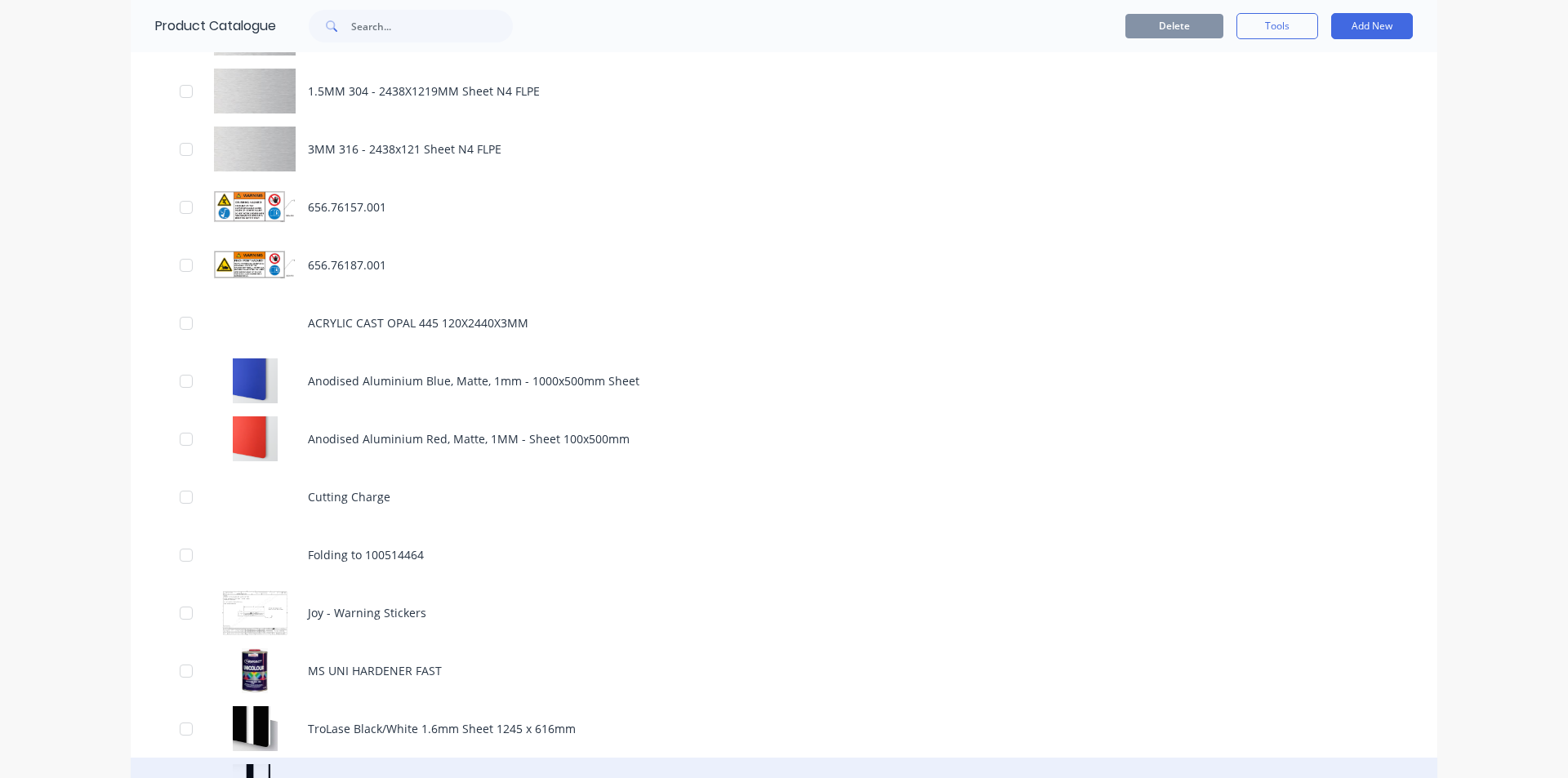
click at [529, 757] on div "Trolase, White/Black, 2ply, 0.8mm SHEET 1245 x 616mm" at bounding box center [784, 786] width 1307 height 58
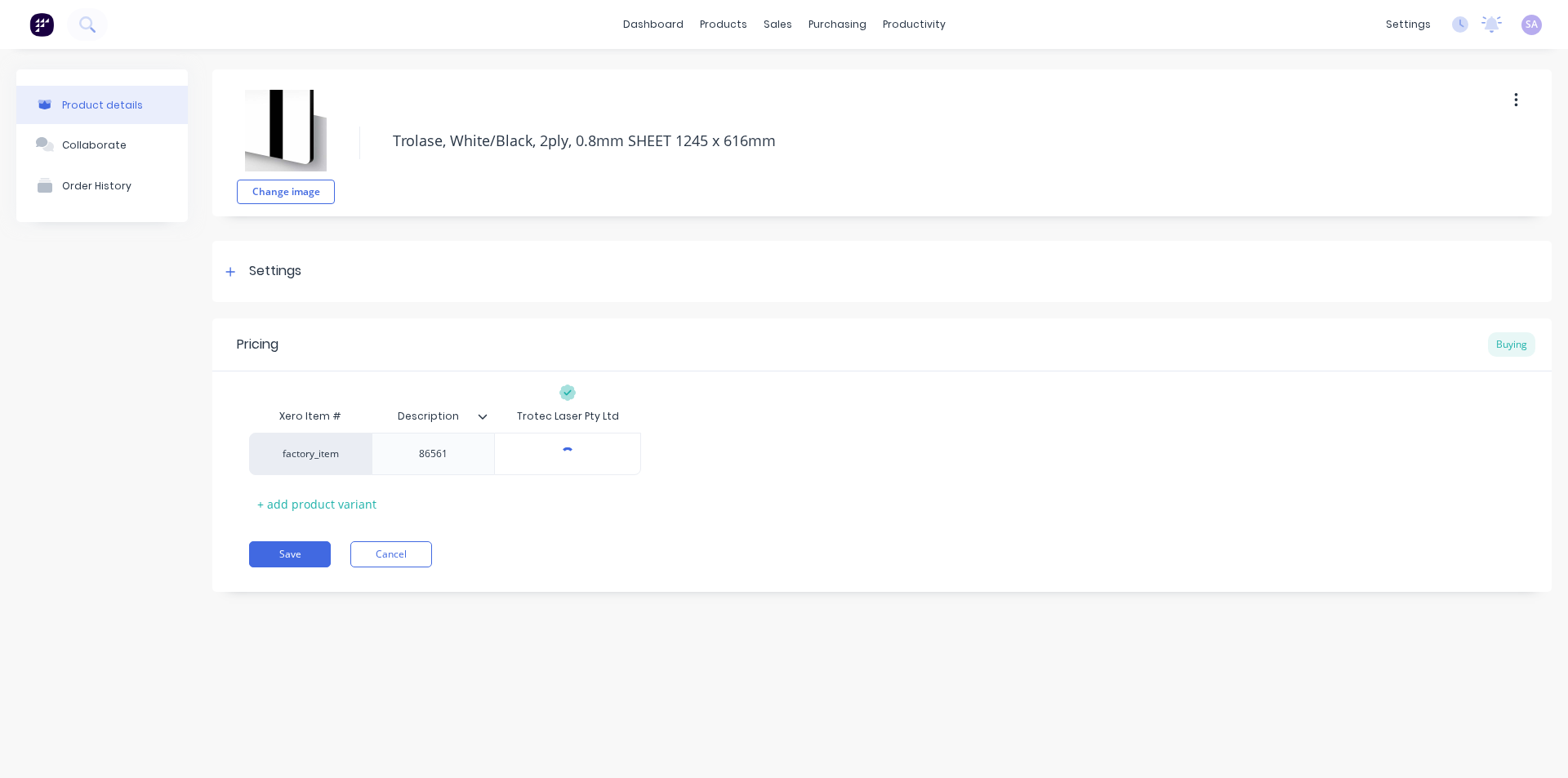
type textarea "x"
